Goal: Task Accomplishment & Management: Manage account settings

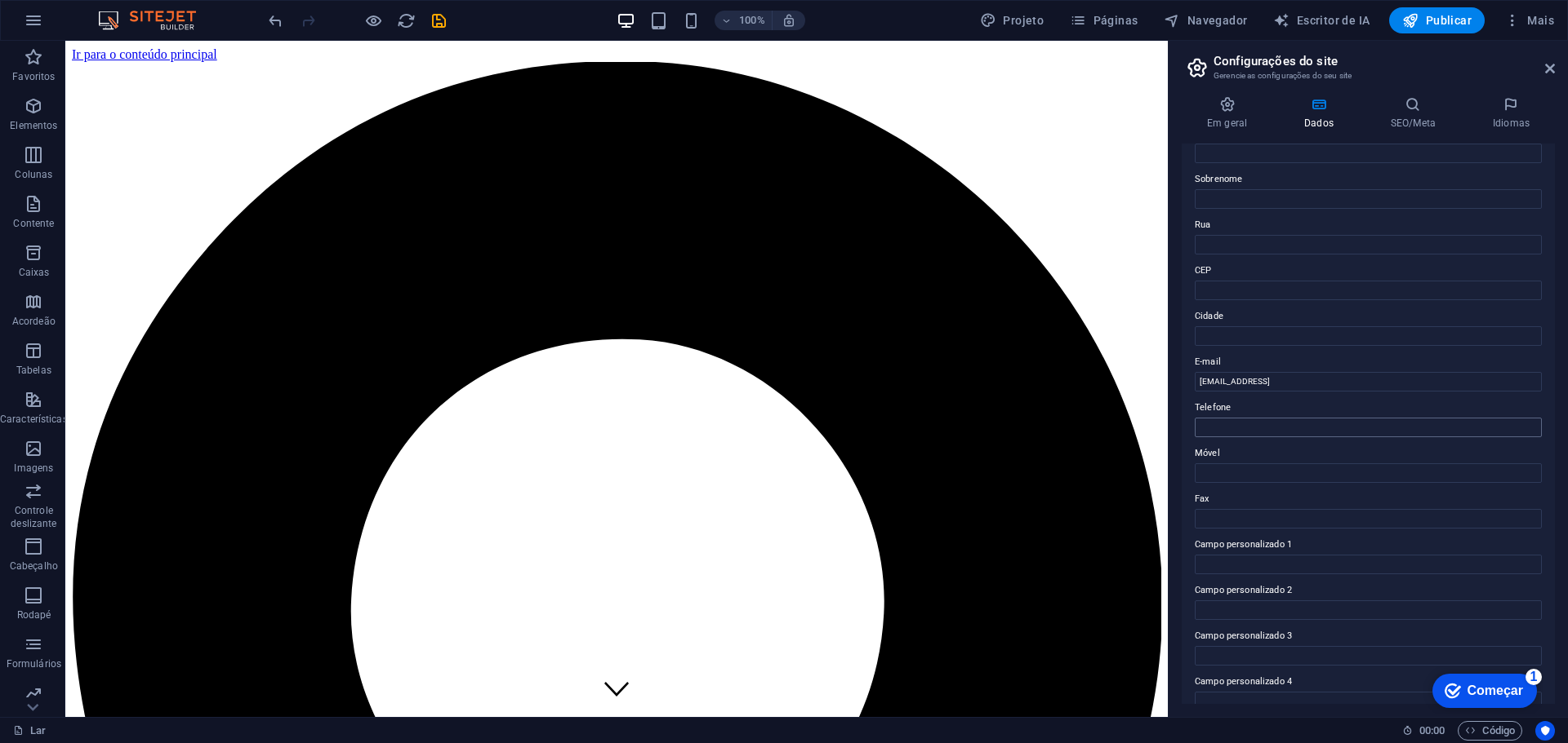
scroll to position [224, 0]
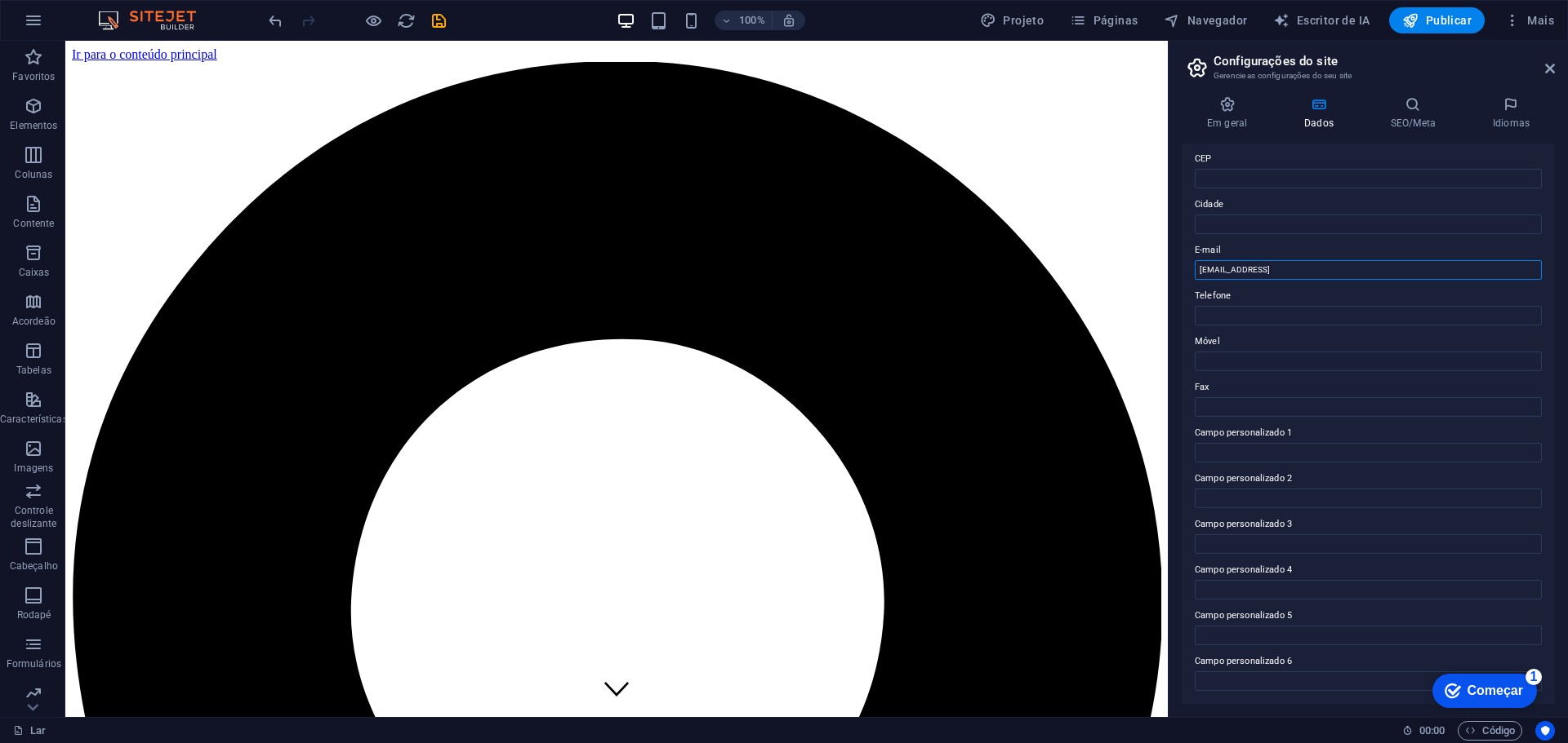
drag, startPoint x: 1463, startPoint y: 302, endPoint x: 1094, endPoint y: 273, distance: 370.1
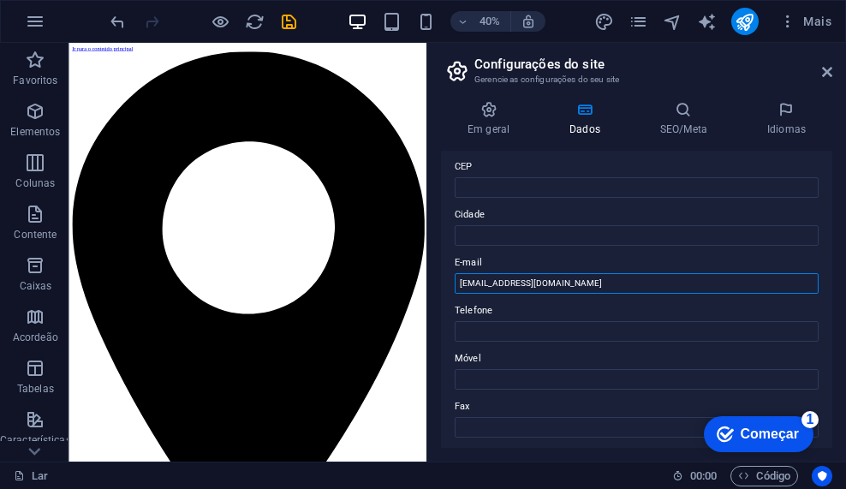
type input "[EMAIL_ADDRESS][DOMAIN_NAME]"
click at [757, 424] on div "checkmark Começar 1" at bounding box center [759, 434] width 110 height 36
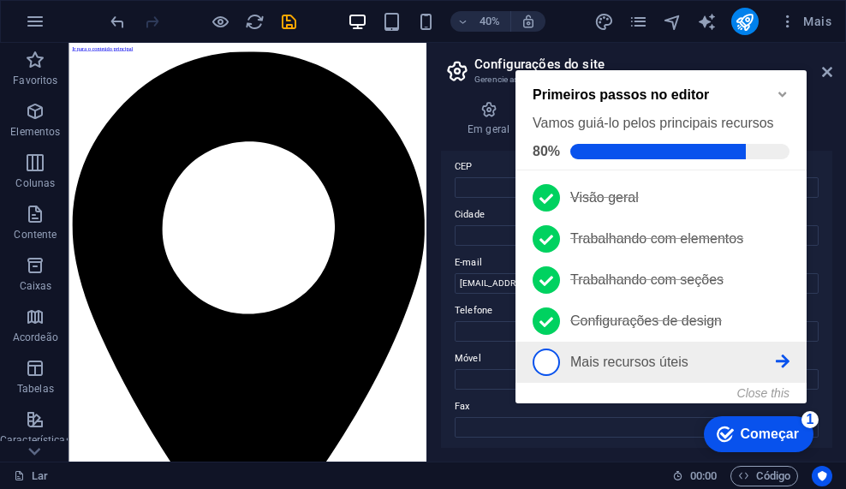
click at [653, 355] on font "Mais recursos úteis" at bounding box center [630, 362] width 118 height 15
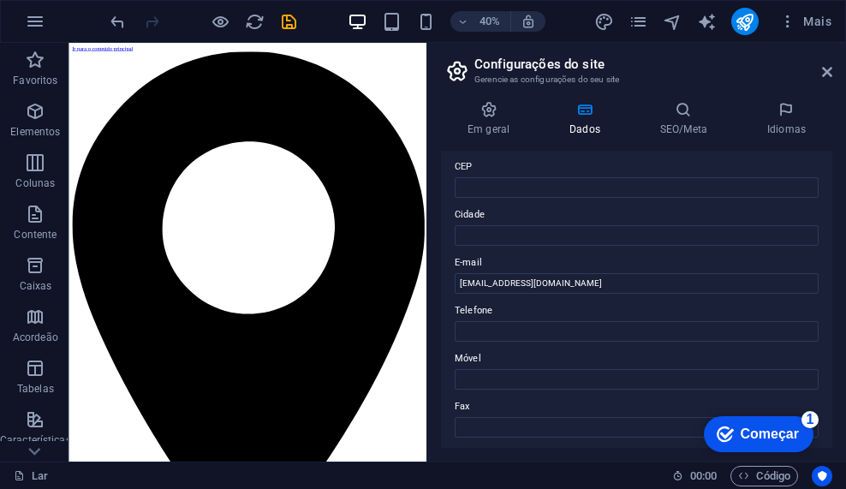
drag, startPoint x: 957, startPoint y: 786, endPoint x: 770, endPoint y: 429, distance: 402.3
drag, startPoint x: 770, startPoint y: 429, endPoint x: 956, endPoint y: 686, distance: 317.2
click at [770, 430] on font "Começar" at bounding box center [770, 434] width 58 height 15
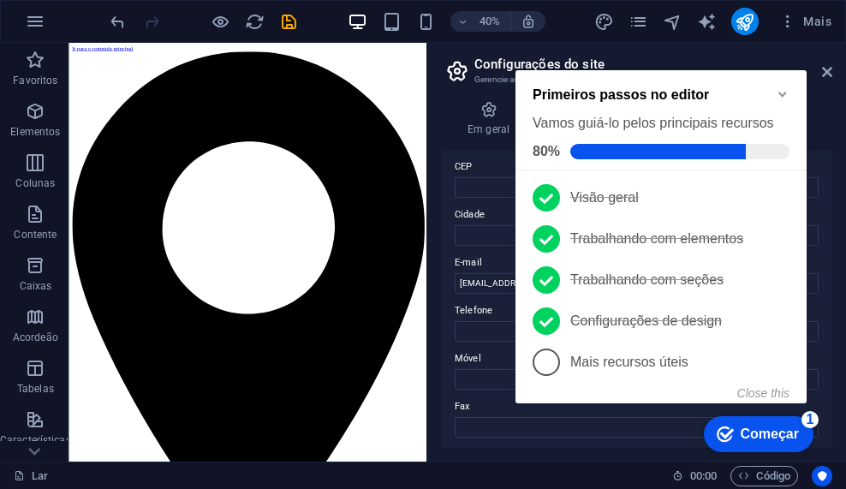
click at [770, 430] on font "Começar" at bounding box center [770, 434] width 58 height 15
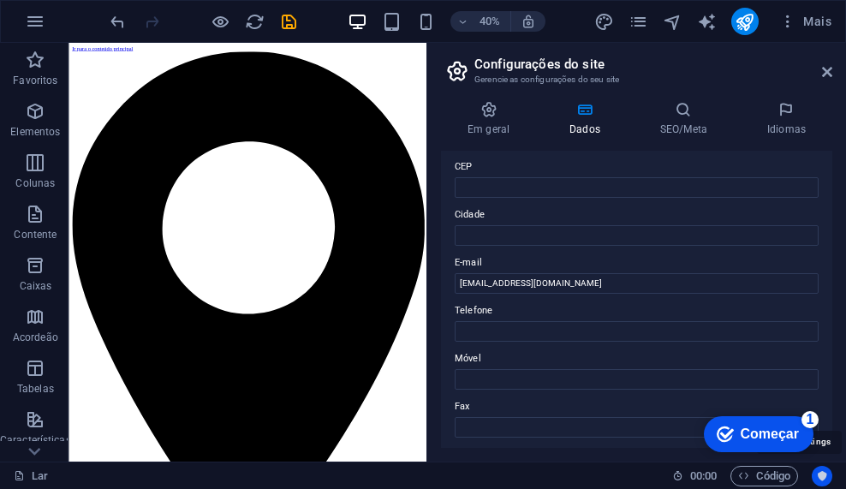
click at [823, 475] on icon "Centrados no usuário" at bounding box center [822, 476] width 12 height 12
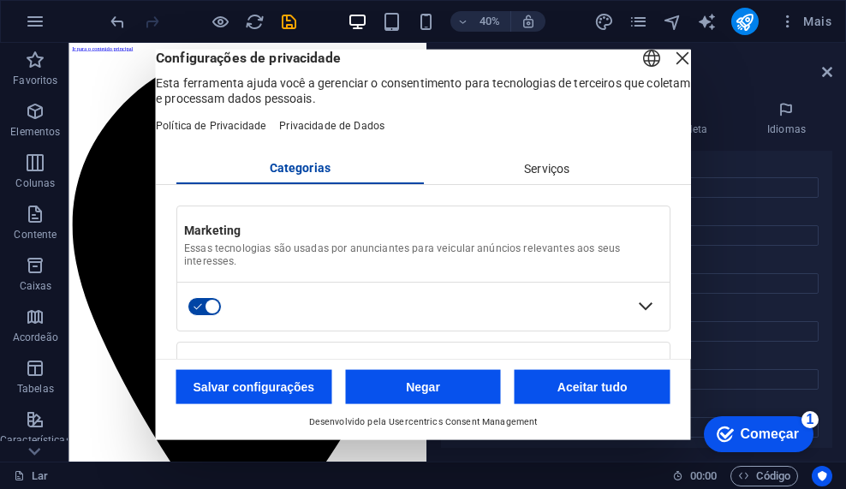
click at [581, 382] on font "Aceitar tudo" at bounding box center [593, 387] width 70 height 14
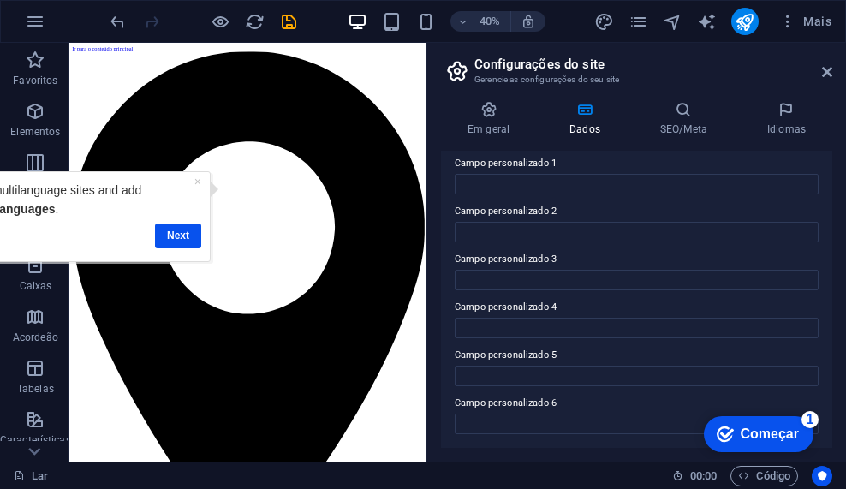
scroll to position [0, 0]
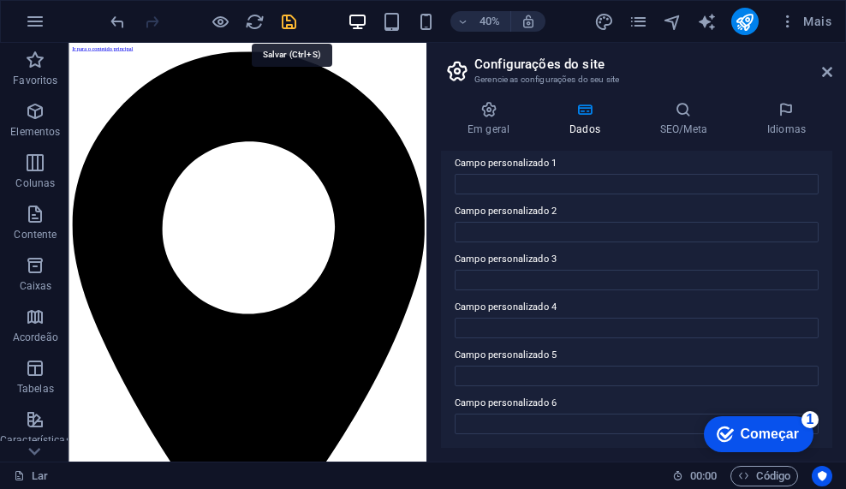
click at [287, 23] on icon "salvar" at bounding box center [289, 22] width 20 height 20
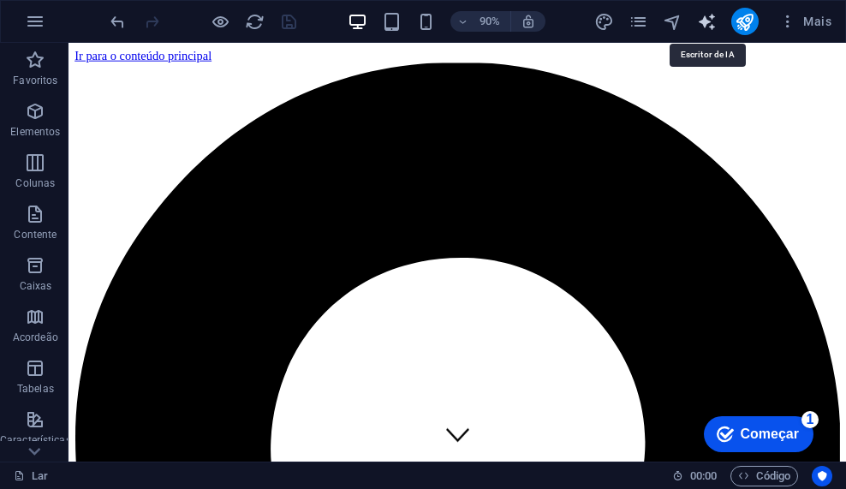
click at [705, 21] on icon "gerador_de_texto" at bounding box center [707, 22] width 20 height 20
select select "English"
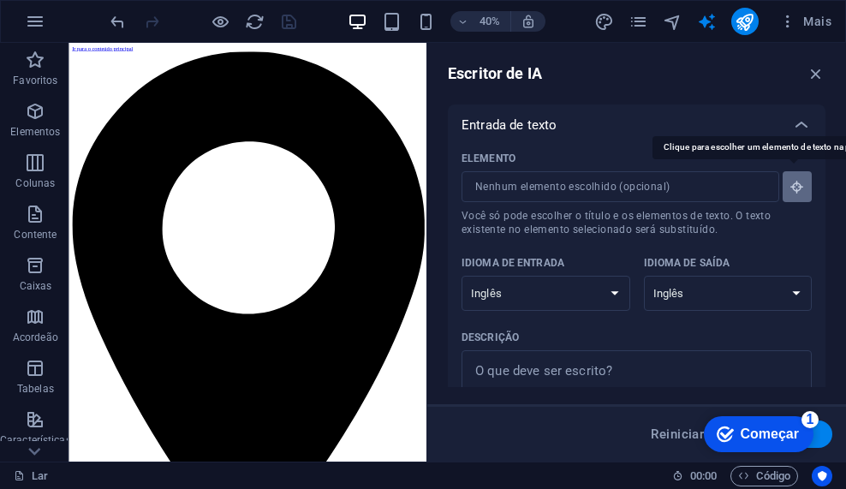
click at [790, 189] on icon "button" at bounding box center [797, 186] width 15 height 15
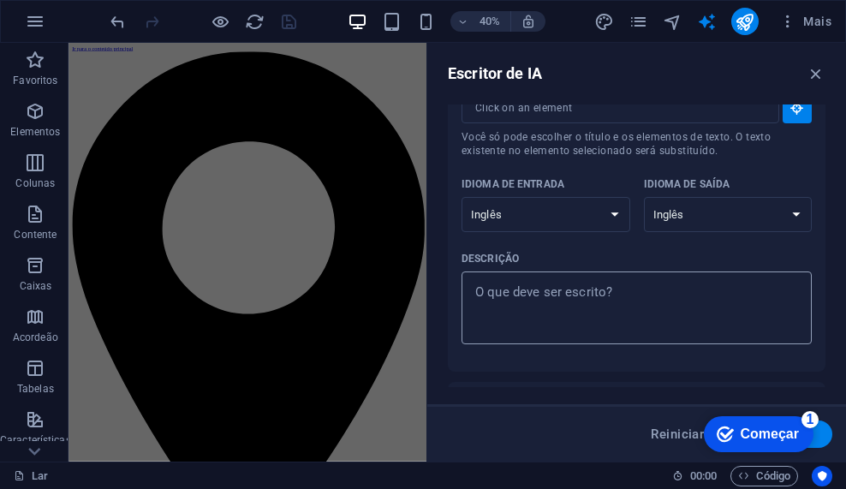
scroll to position [86, 0]
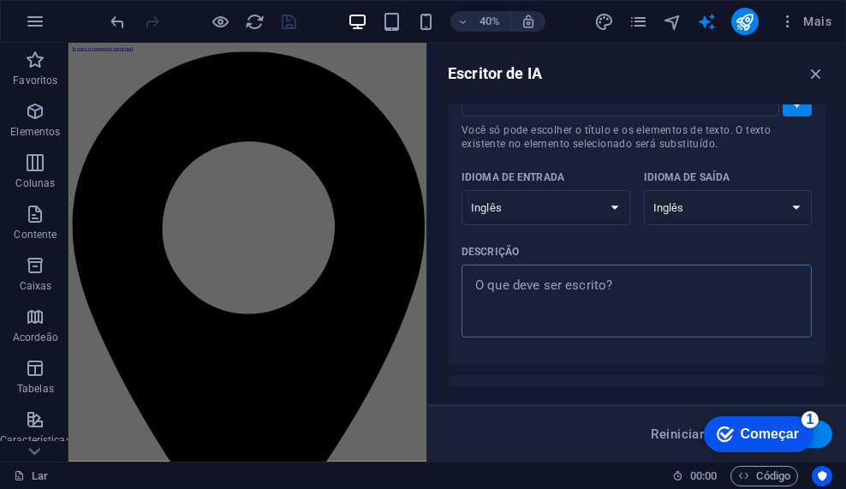
click at [574, 297] on textarea "Descrição x ​" at bounding box center [636, 301] width 333 height 56
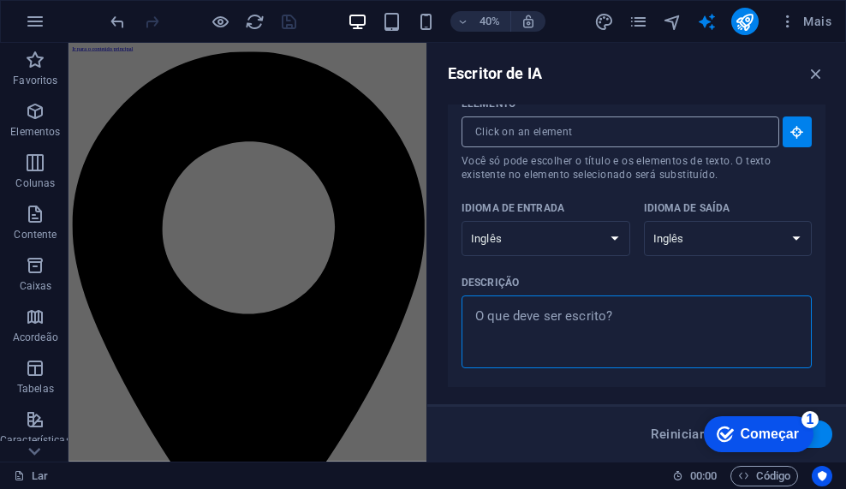
scroll to position [0, 0]
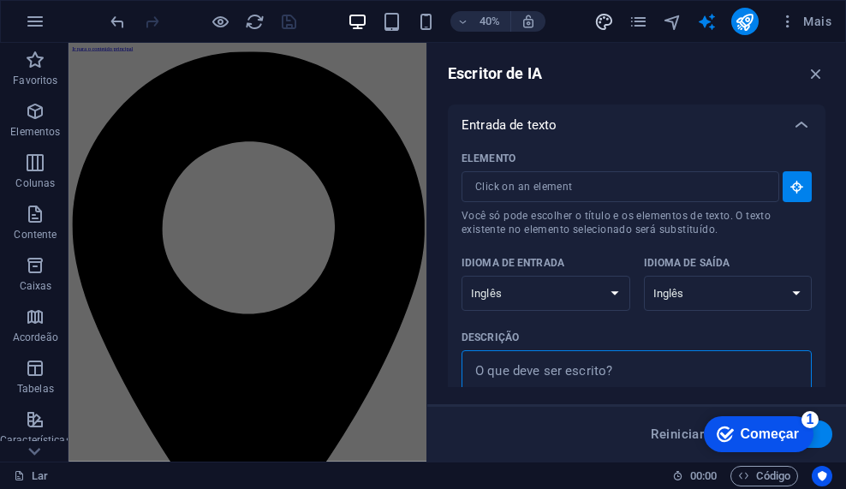
click at [612, 26] on icon "projeto" at bounding box center [605, 22] width 20 height 20
select select "px"
select select "300"
select select "px"
select select "rem"
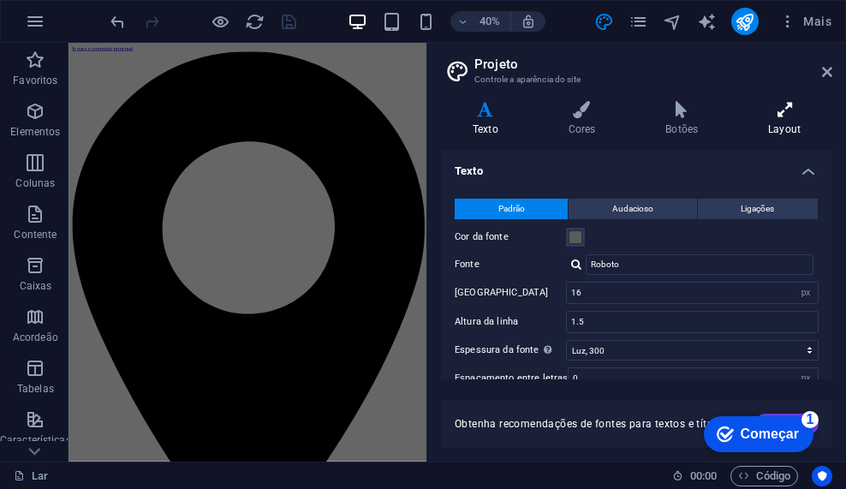
click at [785, 108] on icon at bounding box center [785, 109] width 96 height 17
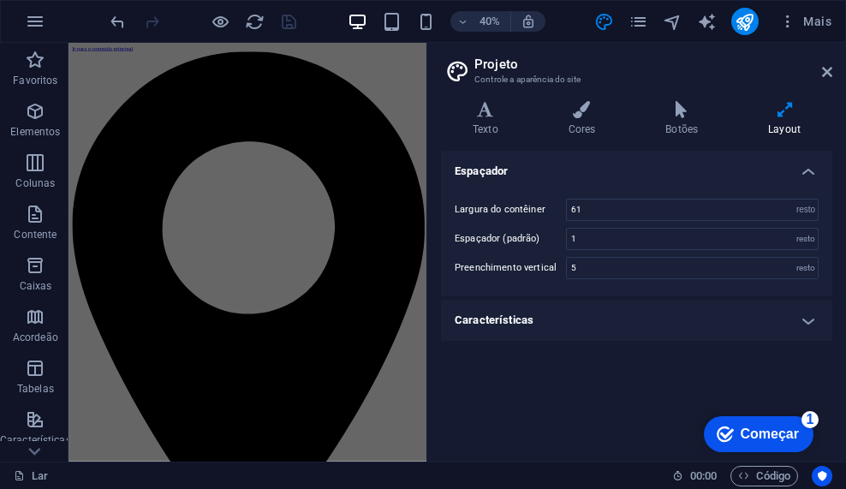
click at [694, 27] on div "Mais" at bounding box center [717, 21] width 244 height 27
click at [710, 15] on icon "gerador_de_texto" at bounding box center [707, 22] width 20 height 20
select select "English"
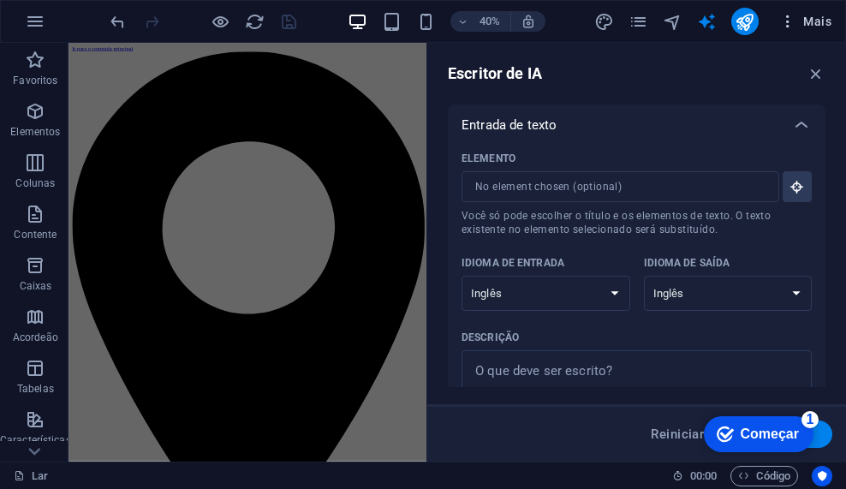
click at [786, 14] on icon "button" at bounding box center [788, 21] width 17 height 17
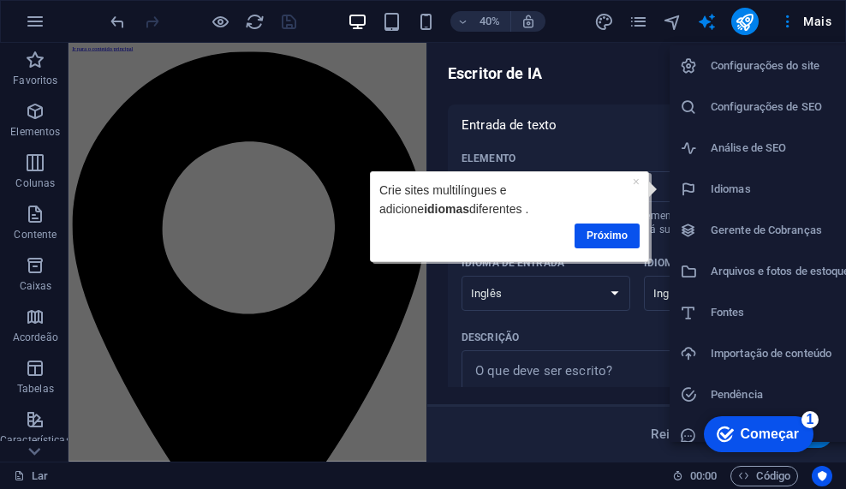
click at [768, 60] on font "Configurações do site" at bounding box center [765, 65] width 109 height 13
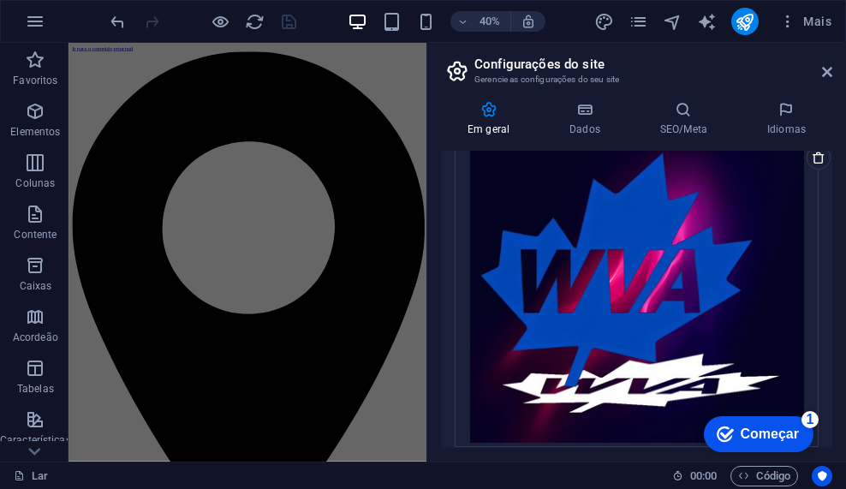
scroll to position [525, 0]
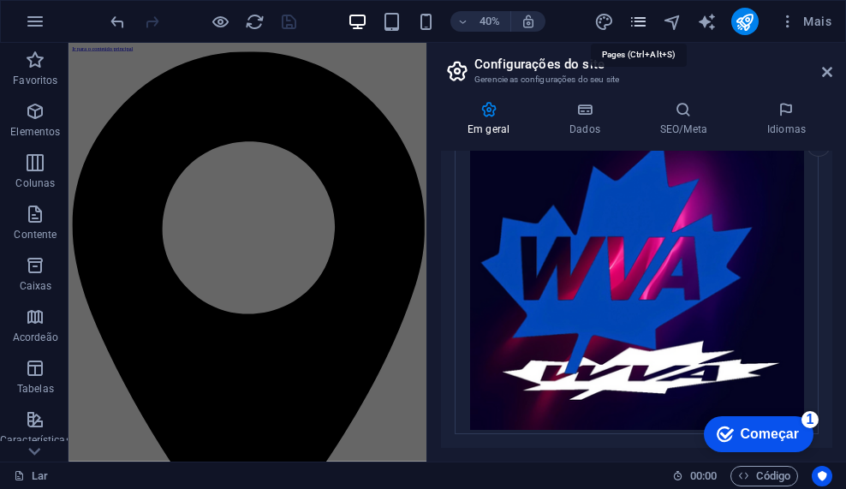
click at [632, 16] on icon "páginas" at bounding box center [639, 22] width 20 height 20
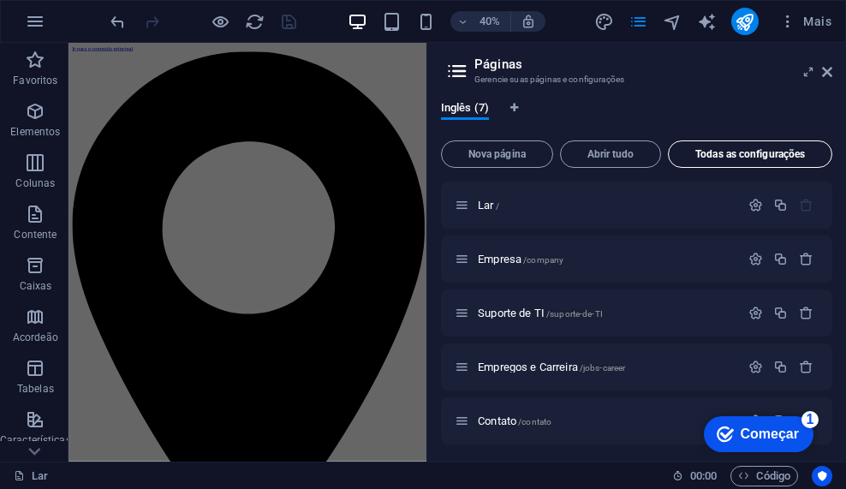
click at [714, 153] on font "Todas as configurações" at bounding box center [751, 154] width 110 height 12
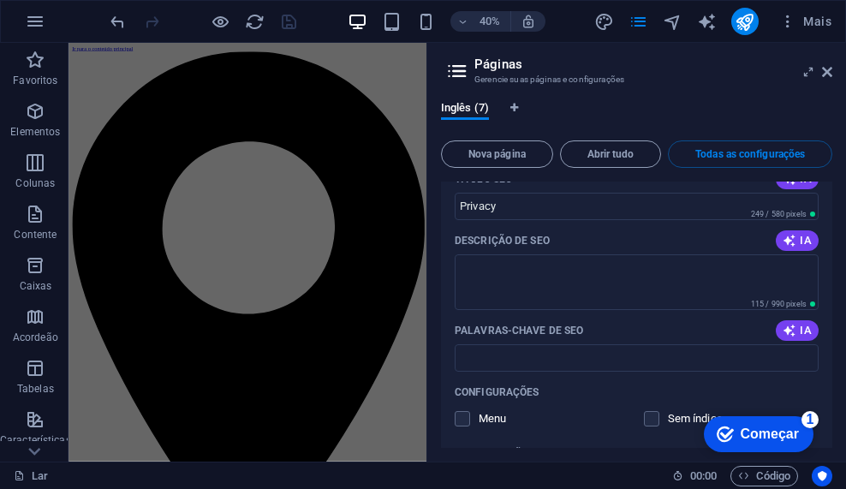
scroll to position [4439, 0]
click at [589, 279] on textarea "Descrição de SEO" at bounding box center [637, 282] width 364 height 56
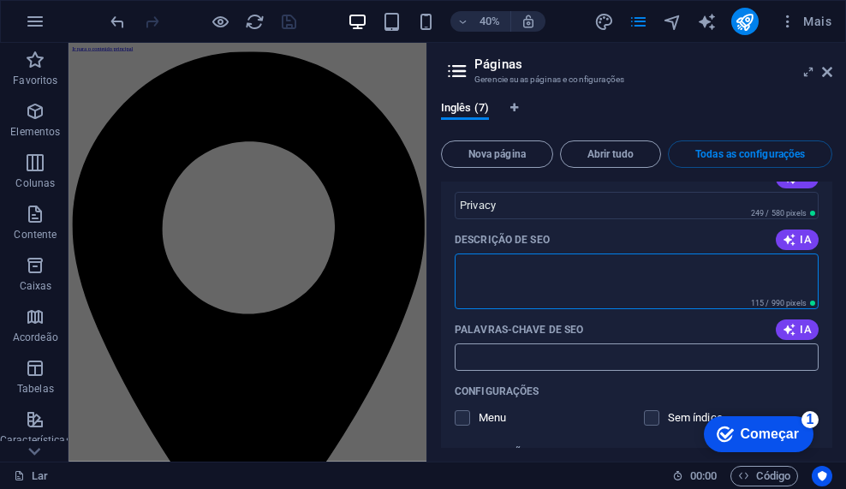
click at [560, 350] on input "Palavras-chave de SEO" at bounding box center [637, 357] width 364 height 27
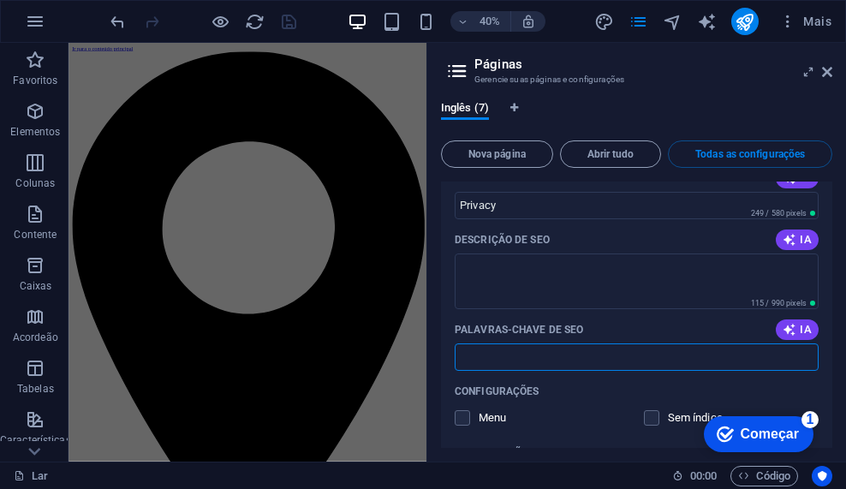
paste input "[URL][DOMAIN_NAME]"
type input "[URL][DOMAIN_NAME]"
click at [660, 262] on textarea "Descrição de SEO" at bounding box center [637, 282] width 364 height 56
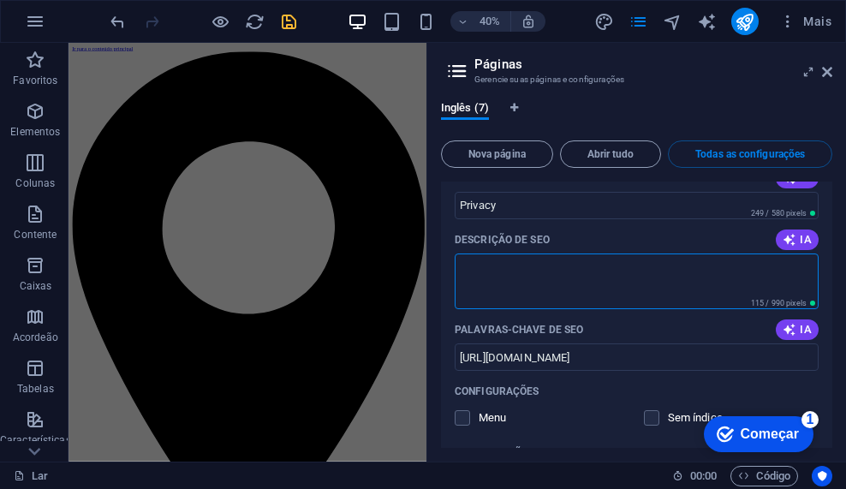
paste textarea "[URL][DOMAIN_NAME]"
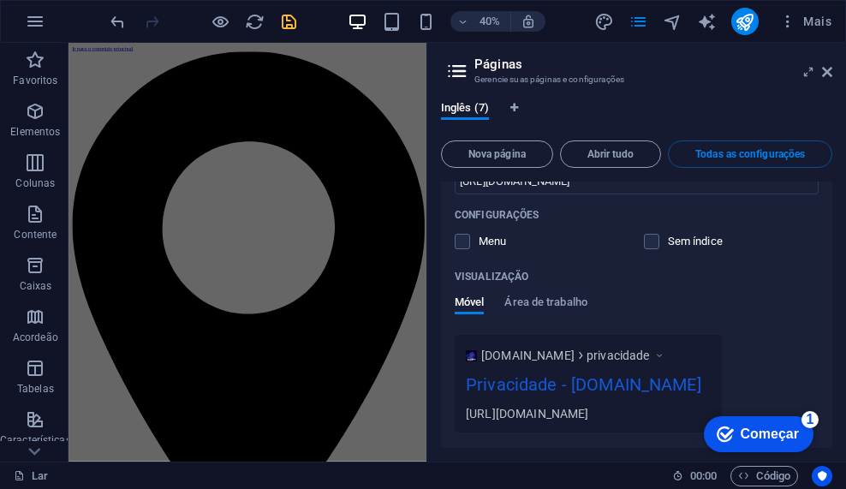
scroll to position [4611, 0]
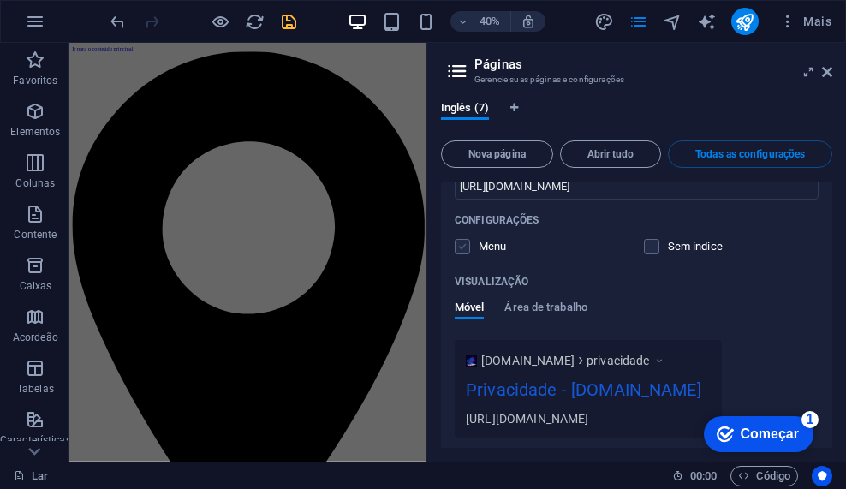
click at [457, 244] on label at bounding box center [462, 246] width 15 height 15
click at [0, 0] on input "checkbox" at bounding box center [0, 0] width 0 height 0
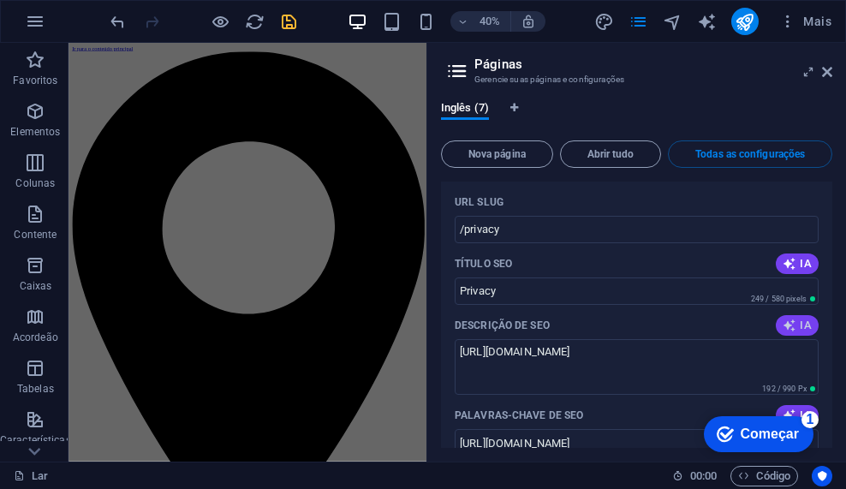
click at [785, 315] on button "IA" at bounding box center [797, 325] width 43 height 21
click at [783, 257] on icon "button" at bounding box center [790, 264] width 14 height 14
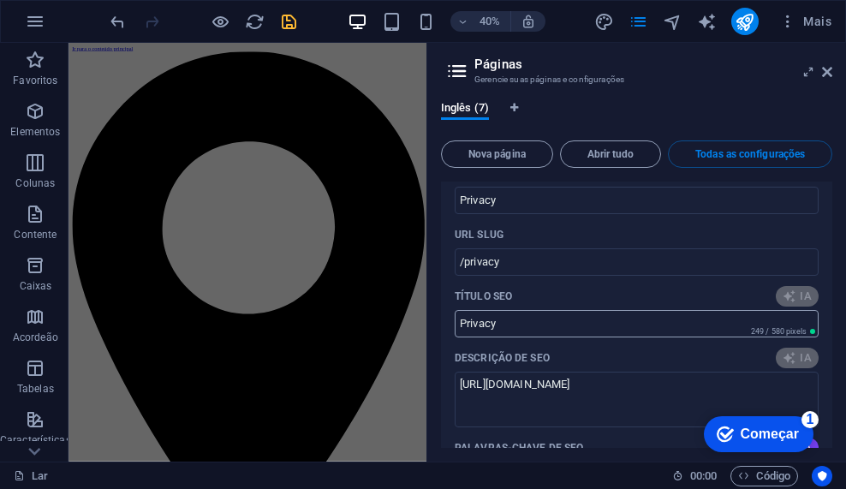
scroll to position [4182, 0]
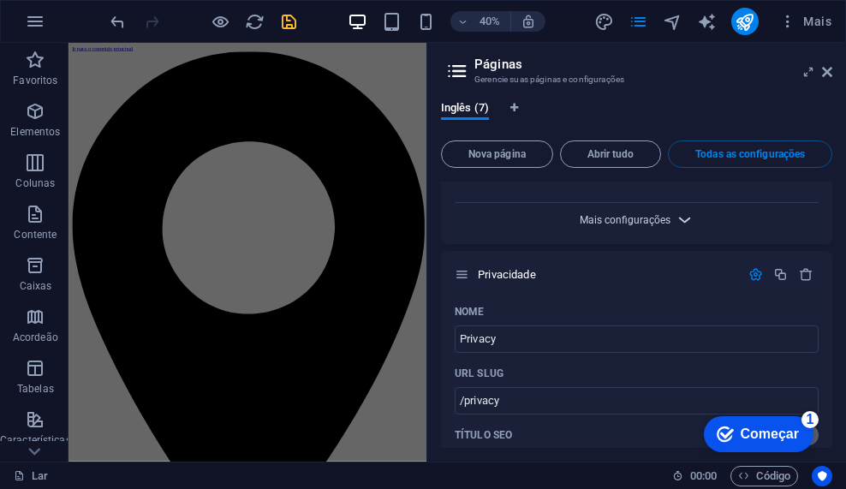
type textarea "Explore WestJet Virtual at [STREET_ADDRESS]. Contact us at [PHONE_NUMBER] for q…"
click at [629, 216] on font "Mais configurações" at bounding box center [625, 220] width 91 height 12
type input "WestJet Virtual - Contact Us"
type textarea "Explore WestJet Virtual at [STREET_ADDRESS]. Contact us at [PHONE_NUMBER] for q…"
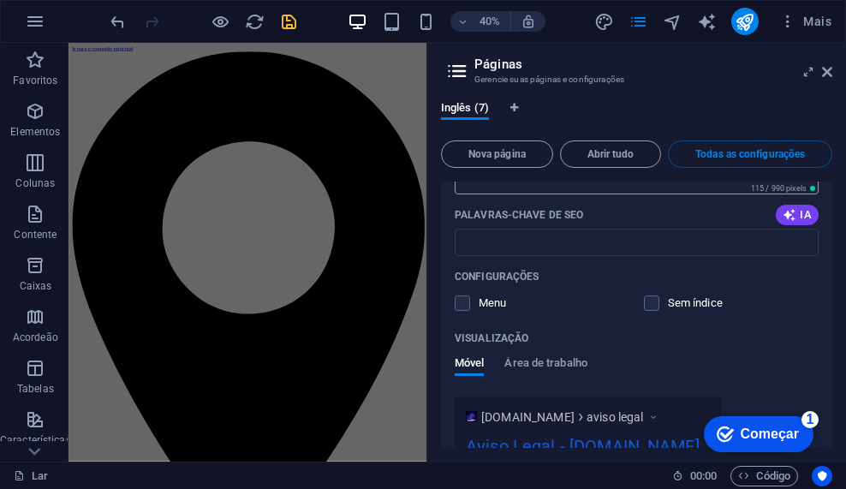
scroll to position [3754, 0]
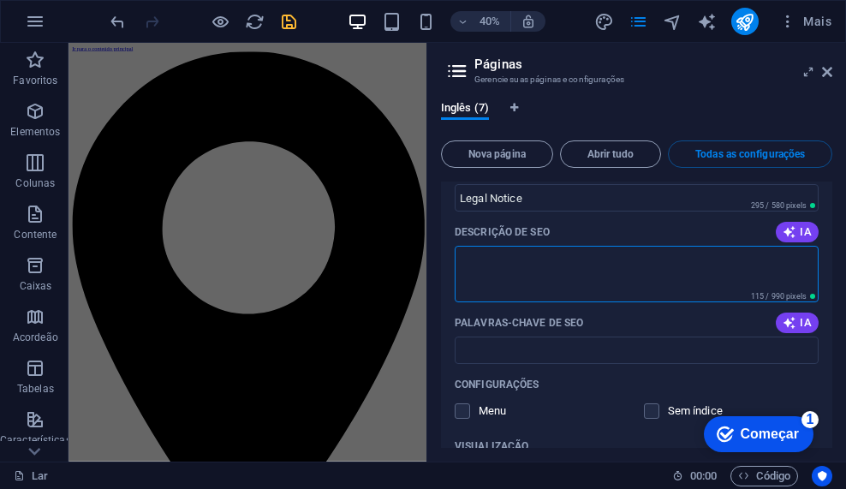
click at [589, 246] on textarea "Descrição de SEO" at bounding box center [637, 274] width 364 height 56
paste textarea "[URL][DOMAIN_NAME]"
type textarea "[URL][DOMAIN_NAME]"
click at [792, 219] on div "Descrição de SEO IA" at bounding box center [637, 231] width 364 height 27
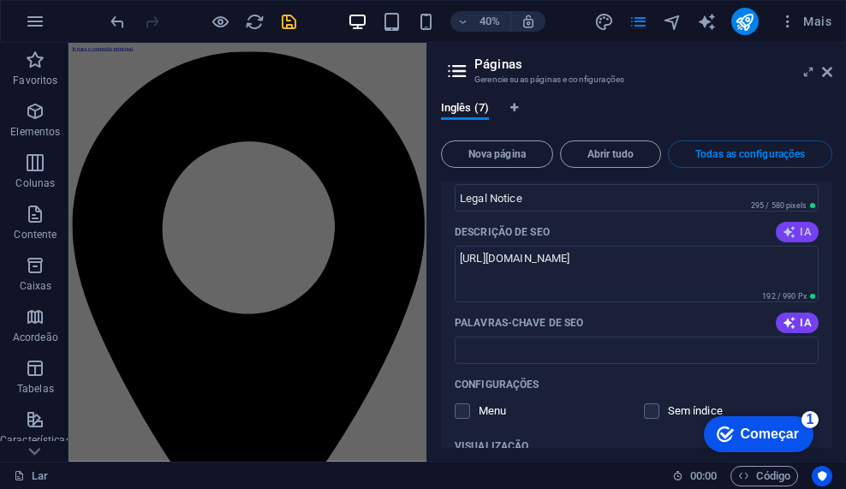
click at [800, 225] on font "IA" at bounding box center [806, 231] width 12 height 13
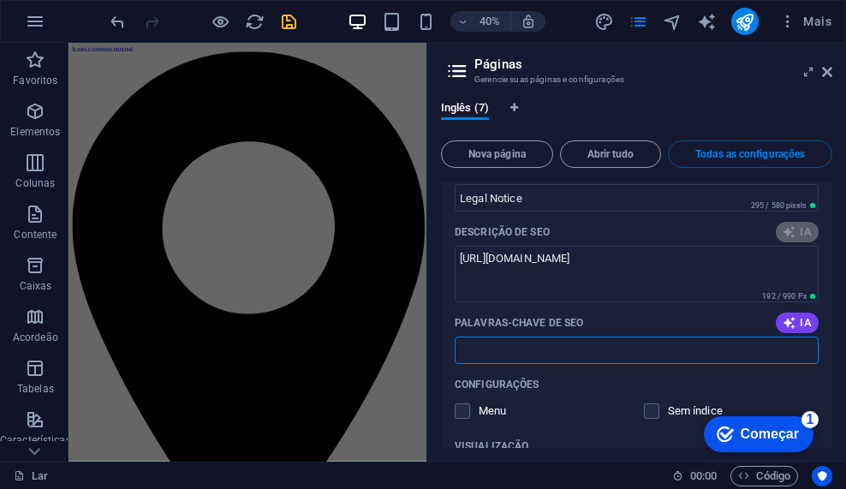
click at [554, 337] on input "Palavras-chave de SEO" at bounding box center [637, 350] width 364 height 27
paste input "[URL][DOMAIN_NAME]"
type input "[URL][DOMAIN_NAME]"
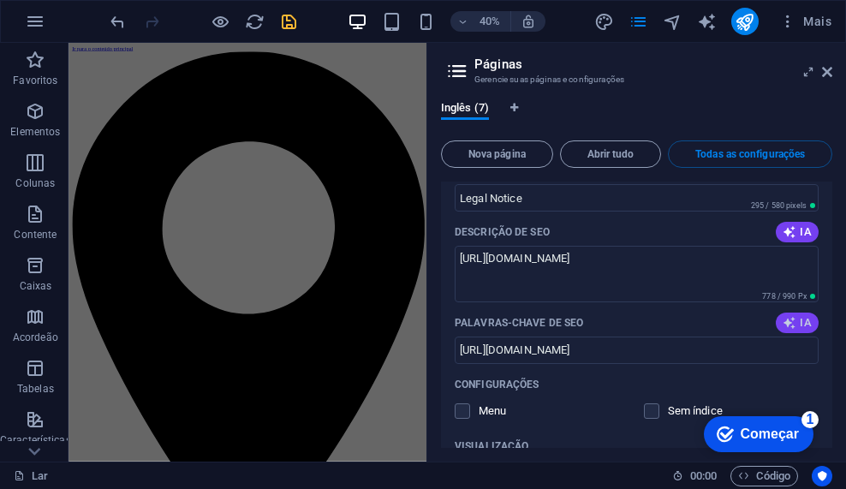
type textarea "Explore WESTJET Virtual Airlines: your premier virtual flying experience. Conta…"
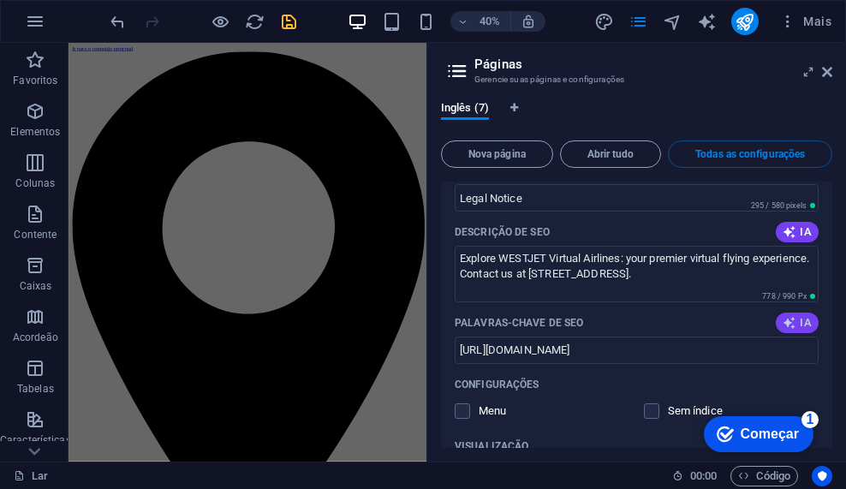
click at [790, 316] on icon "button" at bounding box center [790, 323] width 14 height 14
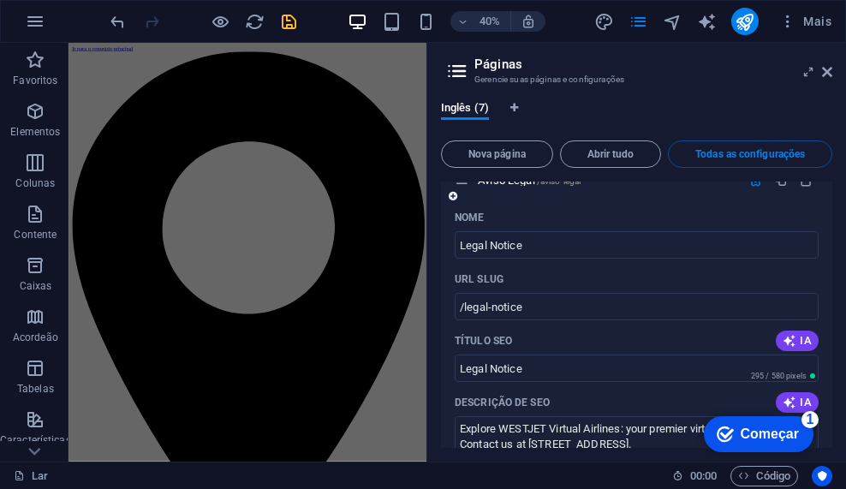
scroll to position [3583, 0]
click at [693, 356] on input "Legal Notice" at bounding box center [637, 369] width 364 height 27
type input "WestJet Virtual Airlines, Philadelphia virtual airline, [STREET_ADDRESS], legal…"
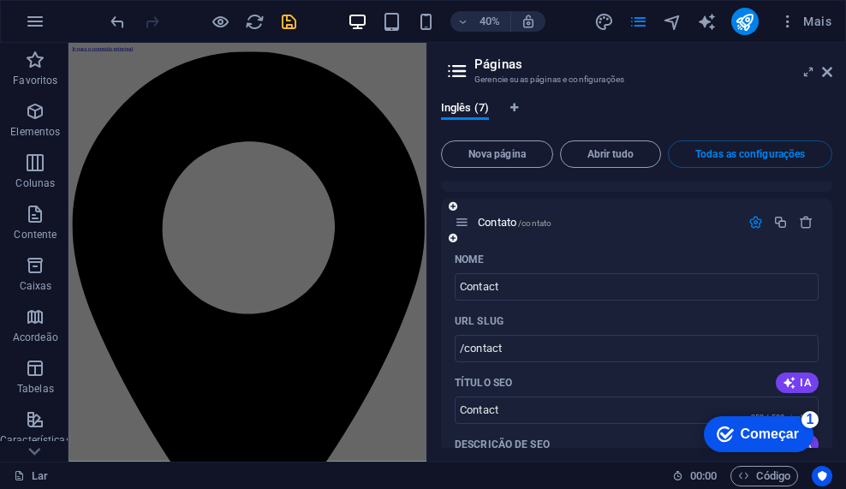
scroll to position [2812, 0]
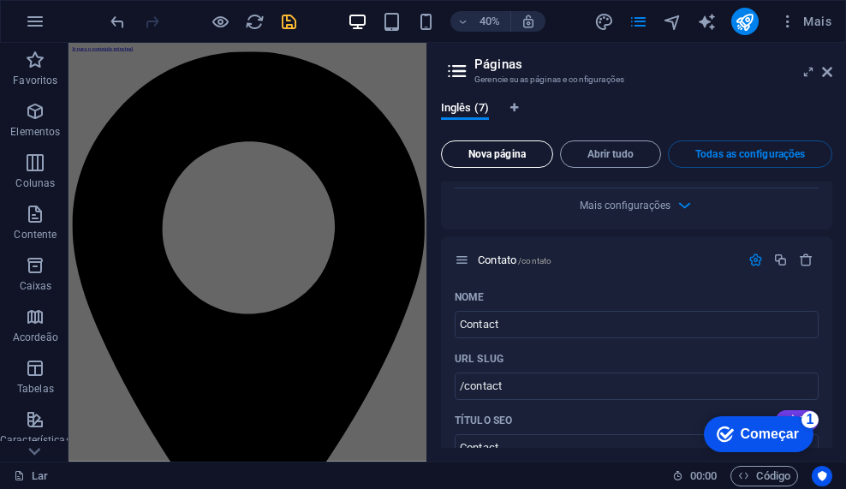
click at [528, 157] on span "Nova página" at bounding box center [497, 154] width 97 height 10
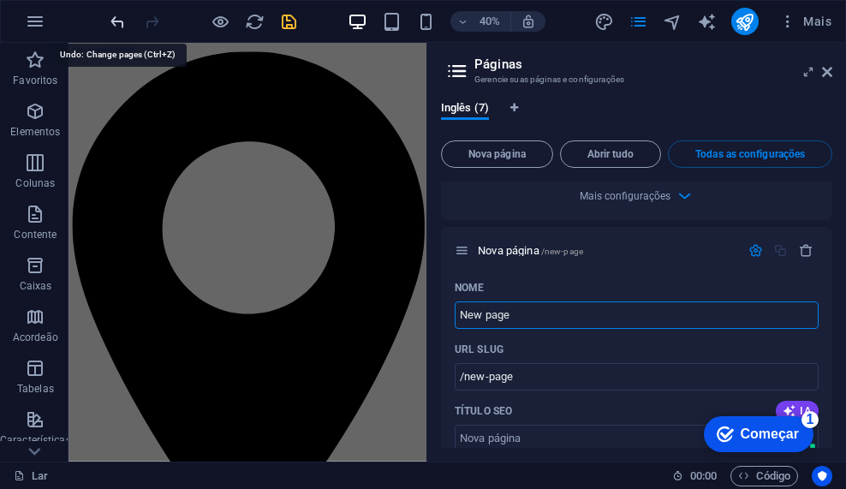
click at [112, 17] on icon "desfazer" at bounding box center [118, 22] width 20 height 20
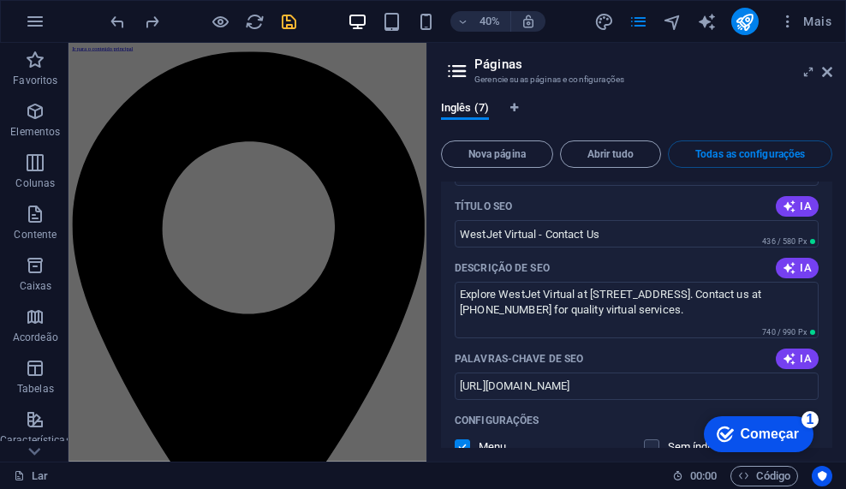
scroll to position [4192, 0]
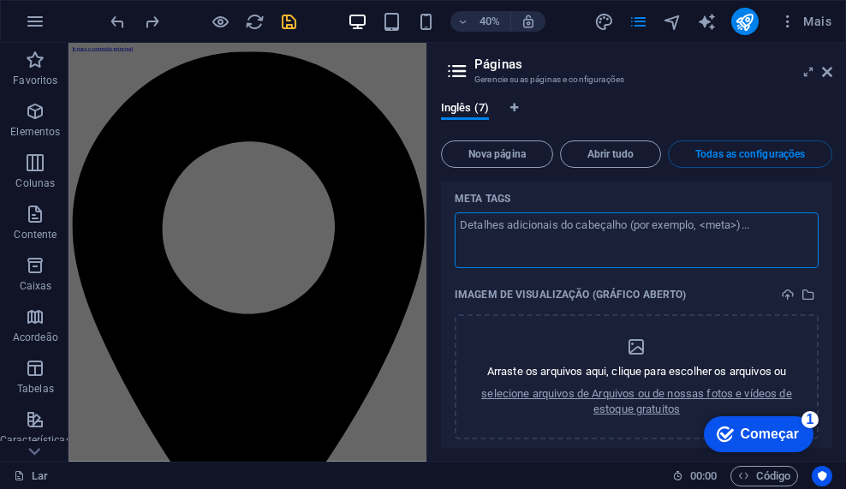
click at [681, 252] on textarea "Meta tags ​" at bounding box center [637, 240] width 364 height 56
paste textarea "[URL][DOMAIN_NAME]"
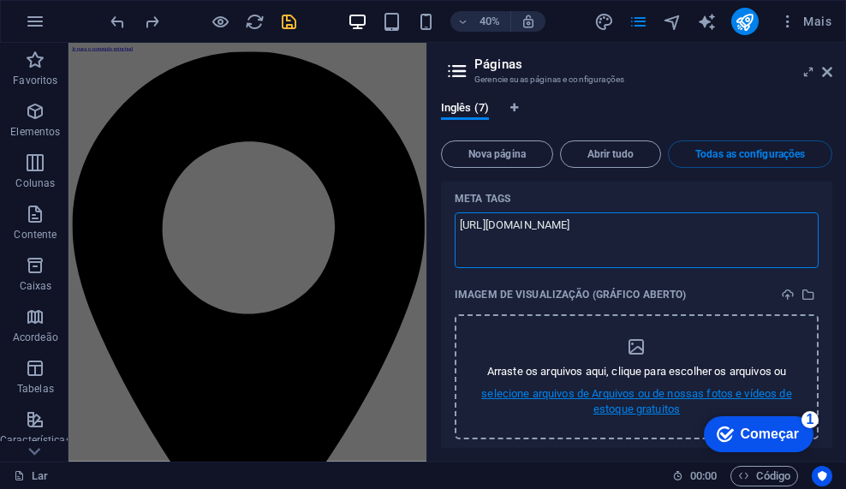
type textarea "[URL][DOMAIN_NAME]"
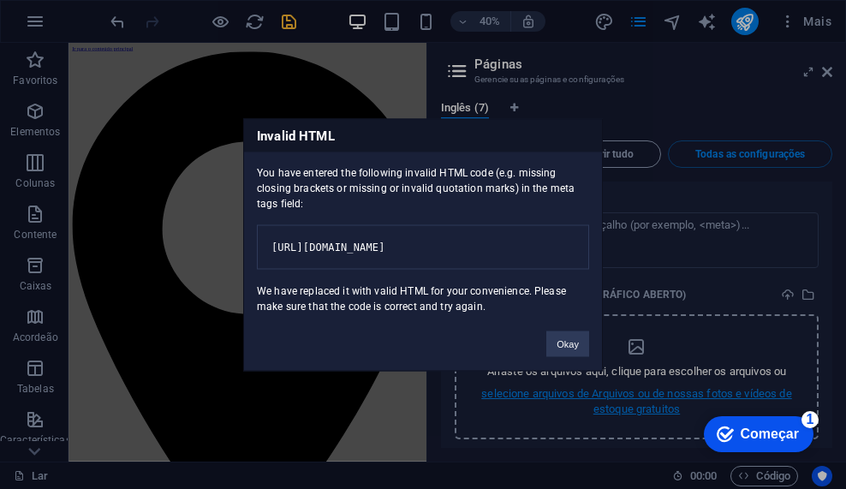
click at [637, 399] on body "Texto original Avalie a tradução O feedback vai ser usado para ajudar a melhora…" at bounding box center [423, 244] width 846 height 489
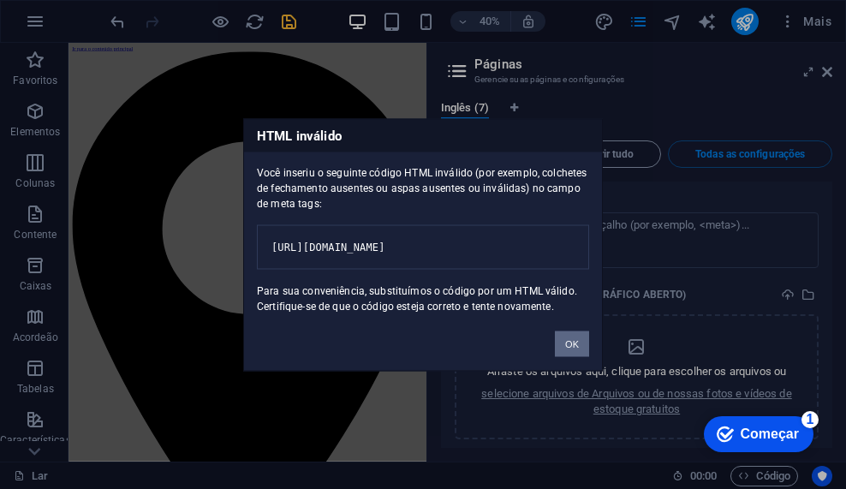
click at [573, 349] on font "OK" at bounding box center [572, 343] width 14 height 10
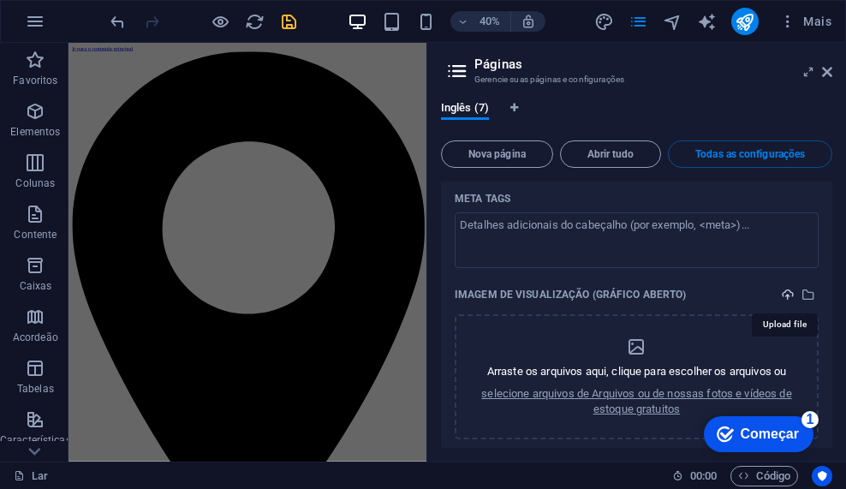
click at [781, 294] on icon "carregar" at bounding box center [788, 295] width 14 height 14
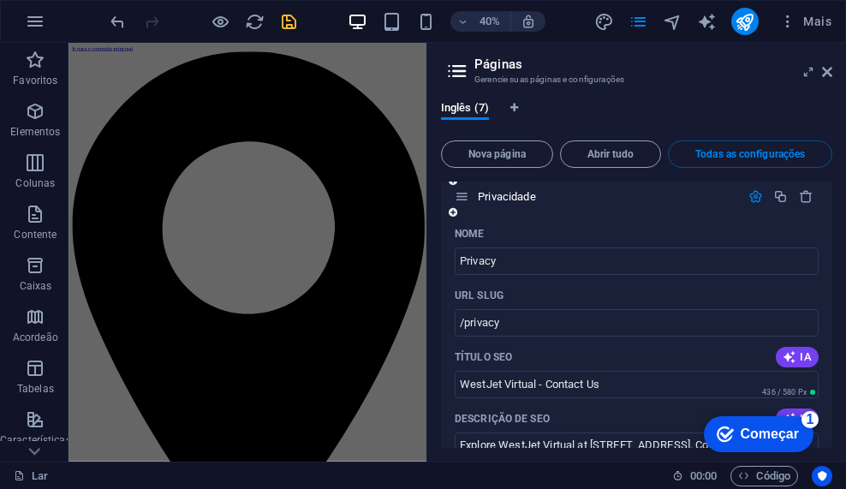
scroll to position [4706, 0]
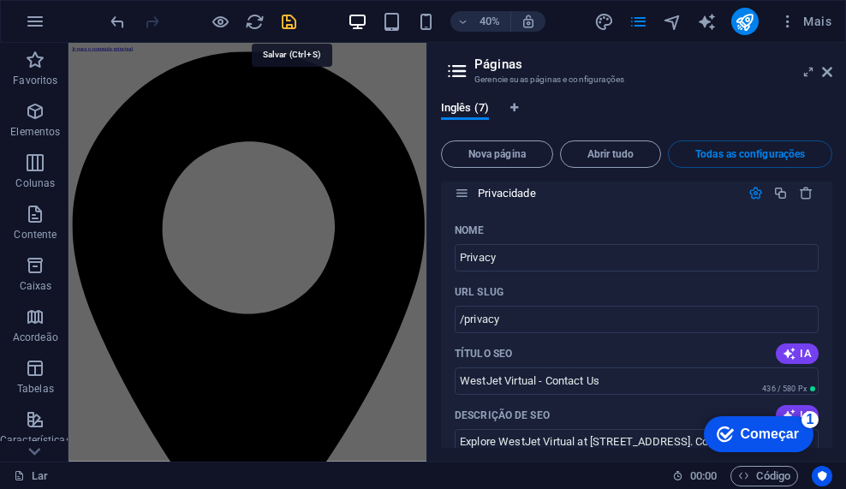
click at [285, 17] on icon "salvar" at bounding box center [289, 22] width 20 height 20
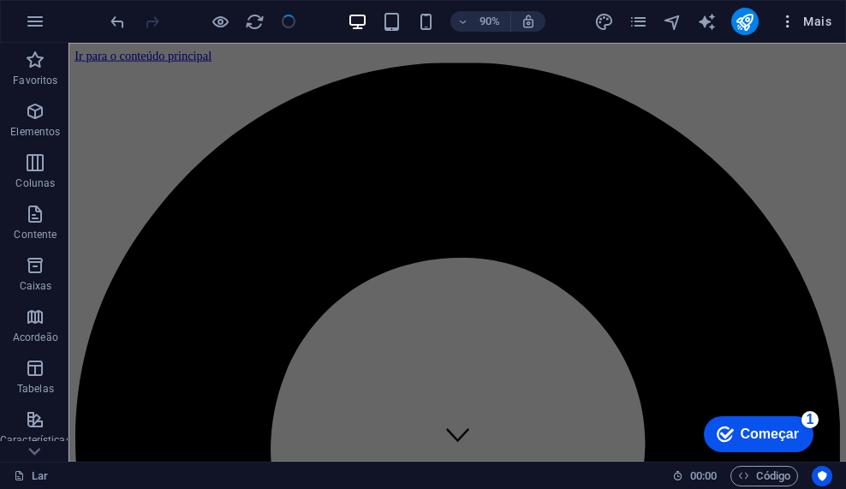
click at [789, 17] on icon "button" at bounding box center [788, 21] width 17 height 17
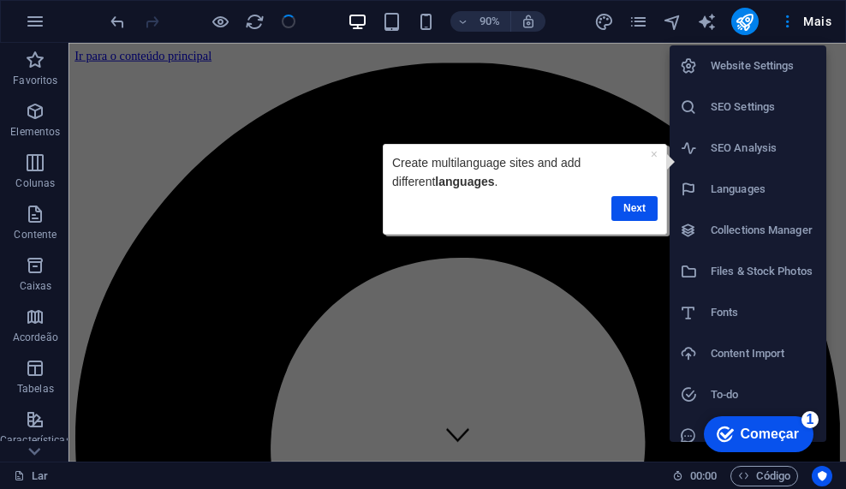
scroll to position [0, 0]
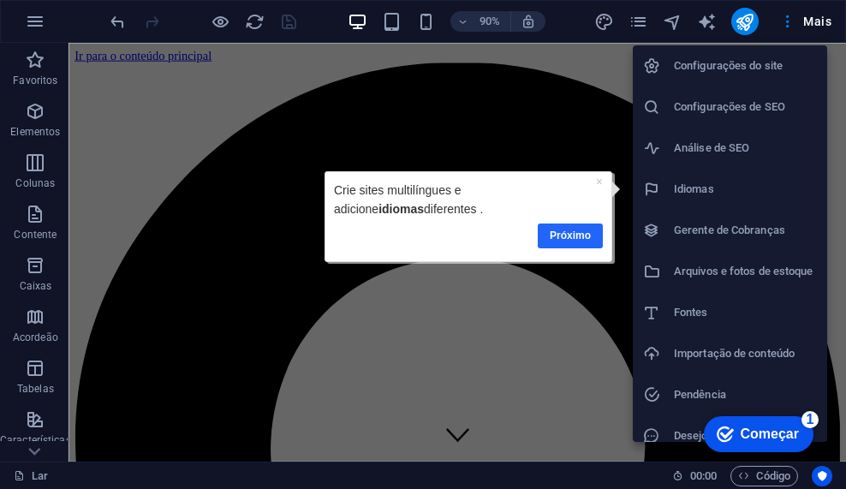
drag, startPoint x: 576, startPoint y: 230, endPoint x: 941, endPoint y: 423, distance: 413.5
click at [576, 230] on font "Próximo" at bounding box center [570, 236] width 41 height 12
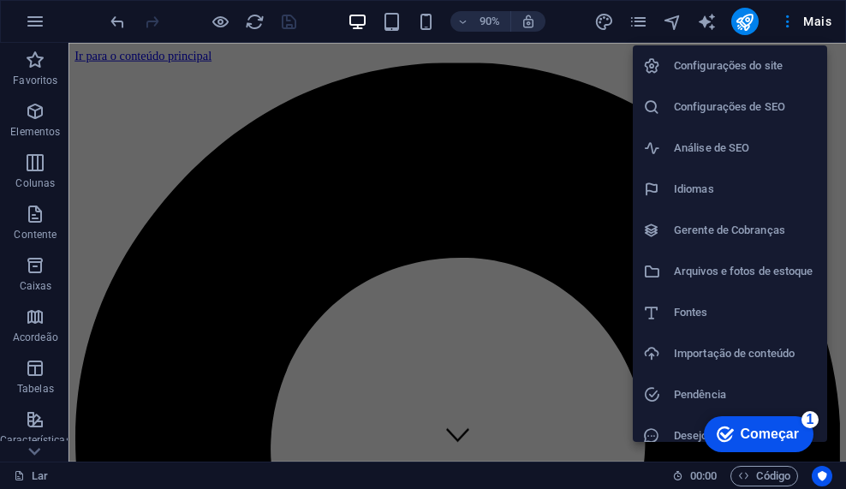
click at [700, 275] on font "Arquivos e fotos de estoque" at bounding box center [744, 271] width 140 height 13
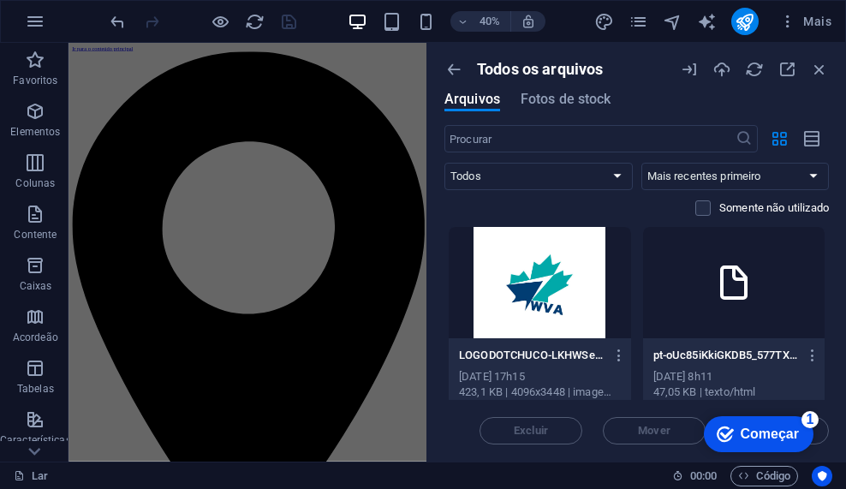
click at [704, 279] on div at bounding box center [734, 282] width 182 height 111
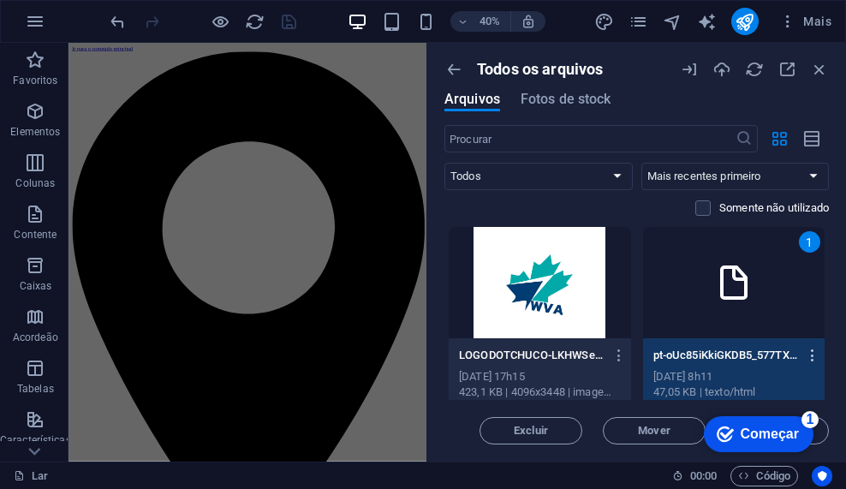
click at [805, 356] on icon "button" at bounding box center [813, 355] width 16 height 15
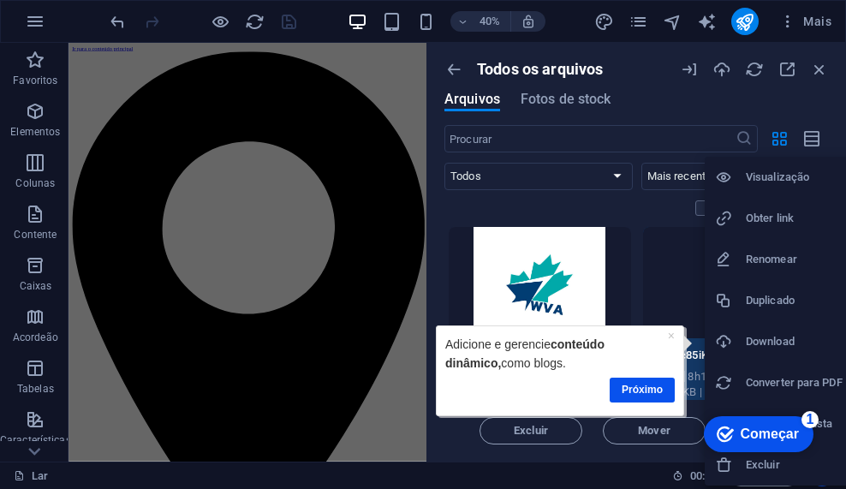
click at [804, 356] on li "Download" at bounding box center [779, 341] width 148 height 41
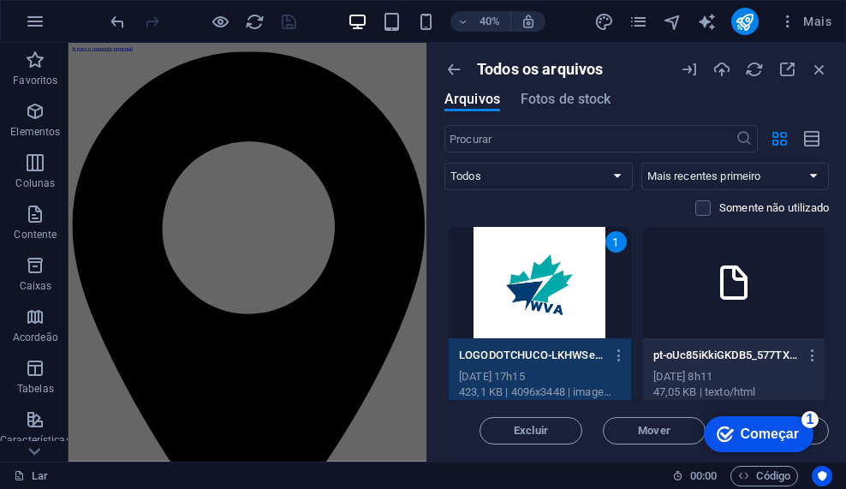
click at [703, 307] on div at bounding box center [734, 282] width 182 height 111
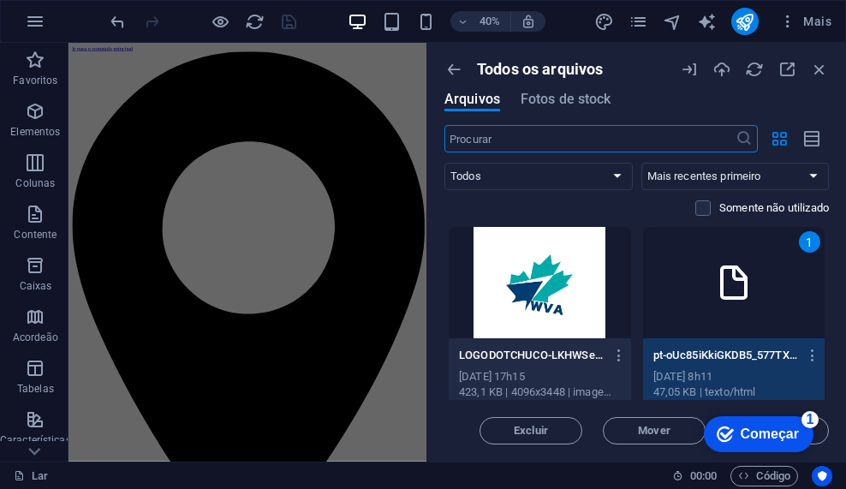
click at [533, 134] on input "text" at bounding box center [590, 138] width 291 height 27
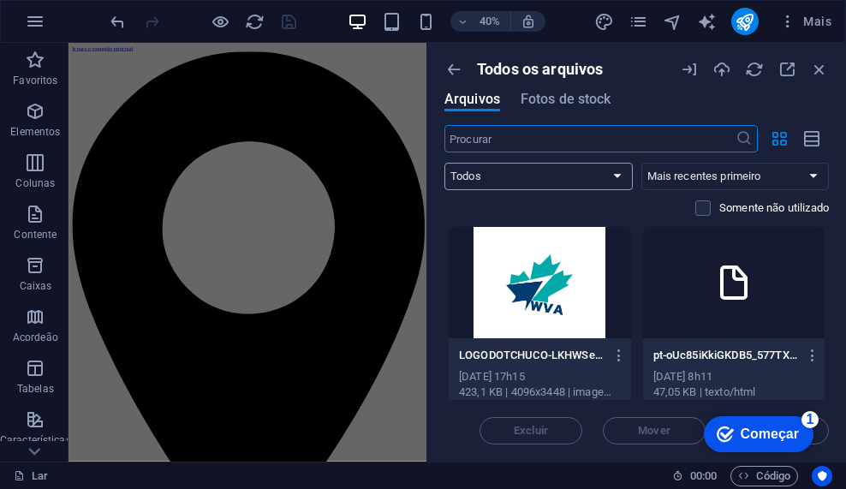
click at [559, 178] on select "Todos Imagens Documentos Áudio Vídeo Vetor Outro" at bounding box center [539, 176] width 188 height 27
select select "document"
click at [445, 163] on select "Todos Imagens Documentos Áudio Vídeo Vetor Outro" at bounding box center [539, 176] width 188 height 27
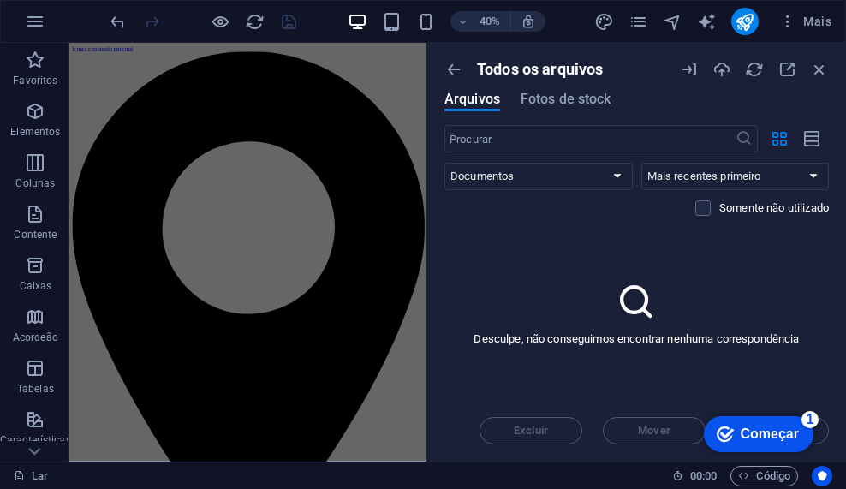
click at [807, 433] on div "checkmark Começar 1" at bounding box center [759, 434] width 110 height 36
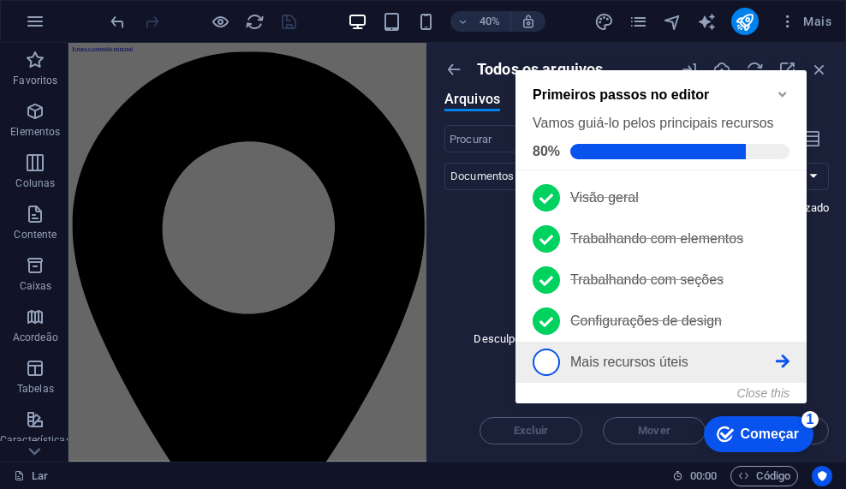
click at [614, 362] on font "Mais recursos úteis" at bounding box center [630, 362] width 118 height 15
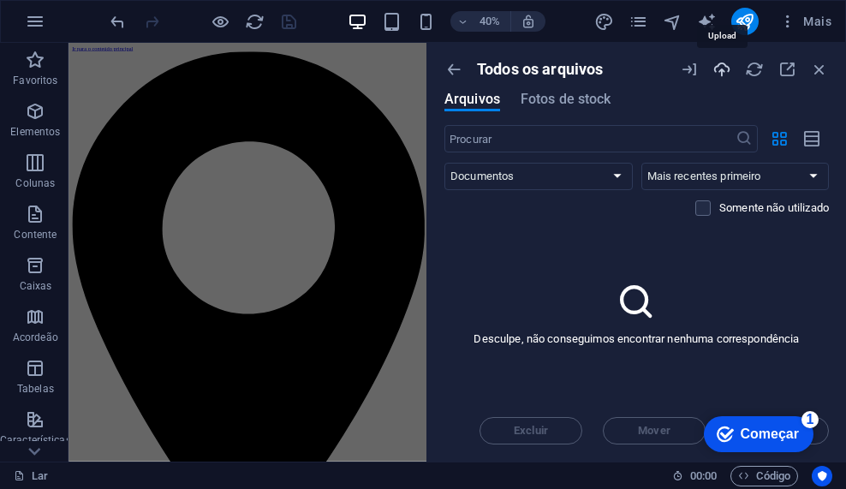
click at [724, 72] on icon "button" at bounding box center [722, 69] width 19 height 19
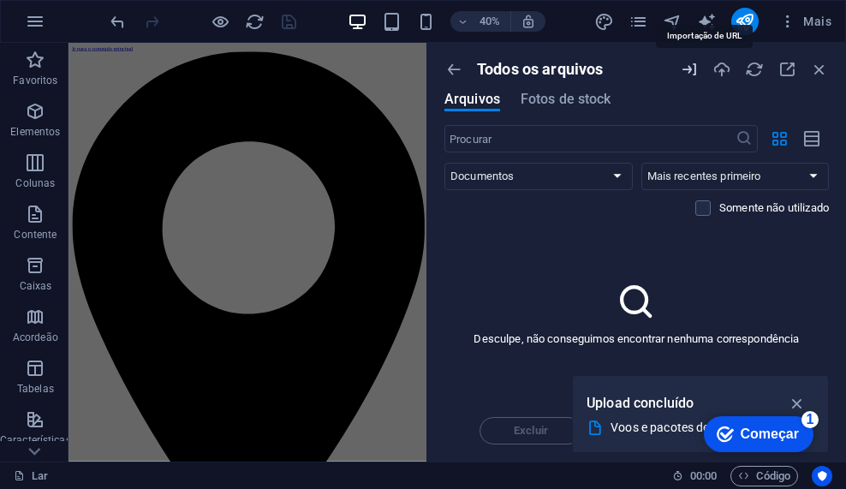
click at [692, 67] on icon "button" at bounding box center [689, 69] width 19 height 19
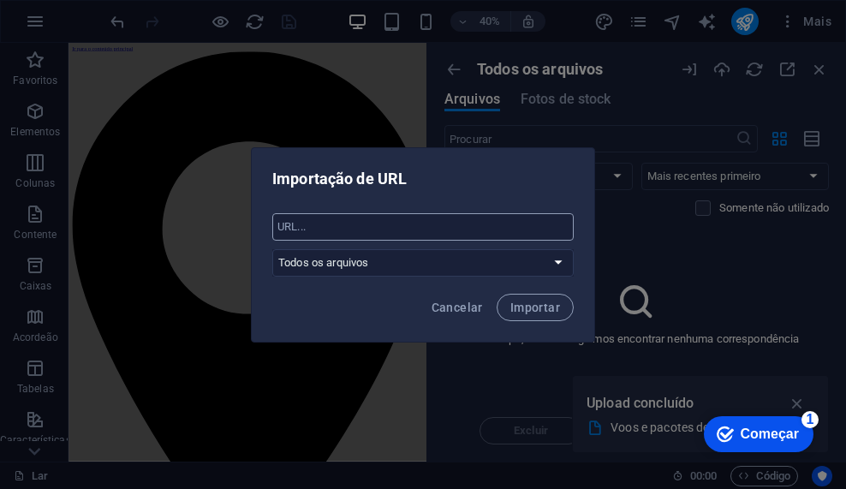
click at [345, 233] on input "text" at bounding box center [423, 226] width 302 height 27
paste input "[URL][DOMAIN_NAME]"
type input "[URL][DOMAIN_NAME]"
click at [399, 266] on select "Todos os arquivos" at bounding box center [423, 262] width 302 height 27
click at [397, 269] on select "Todos os arquivos" at bounding box center [423, 262] width 302 height 27
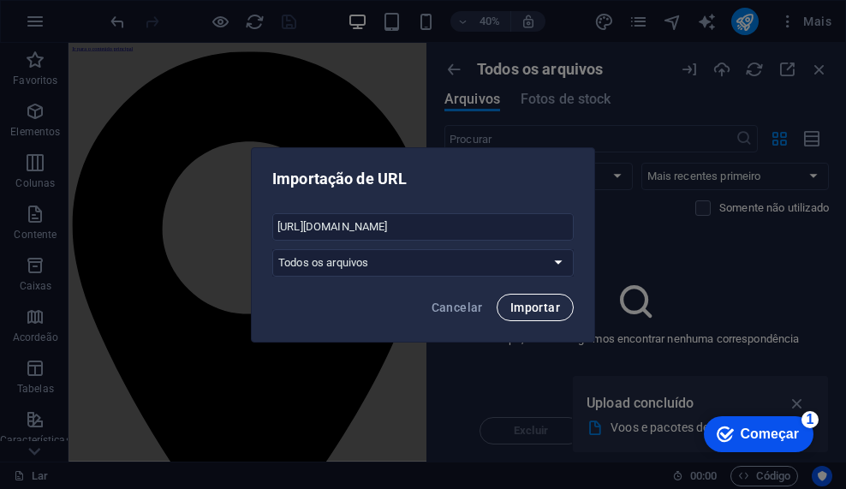
click at [531, 301] on font "Importar" at bounding box center [536, 308] width 50 height 14
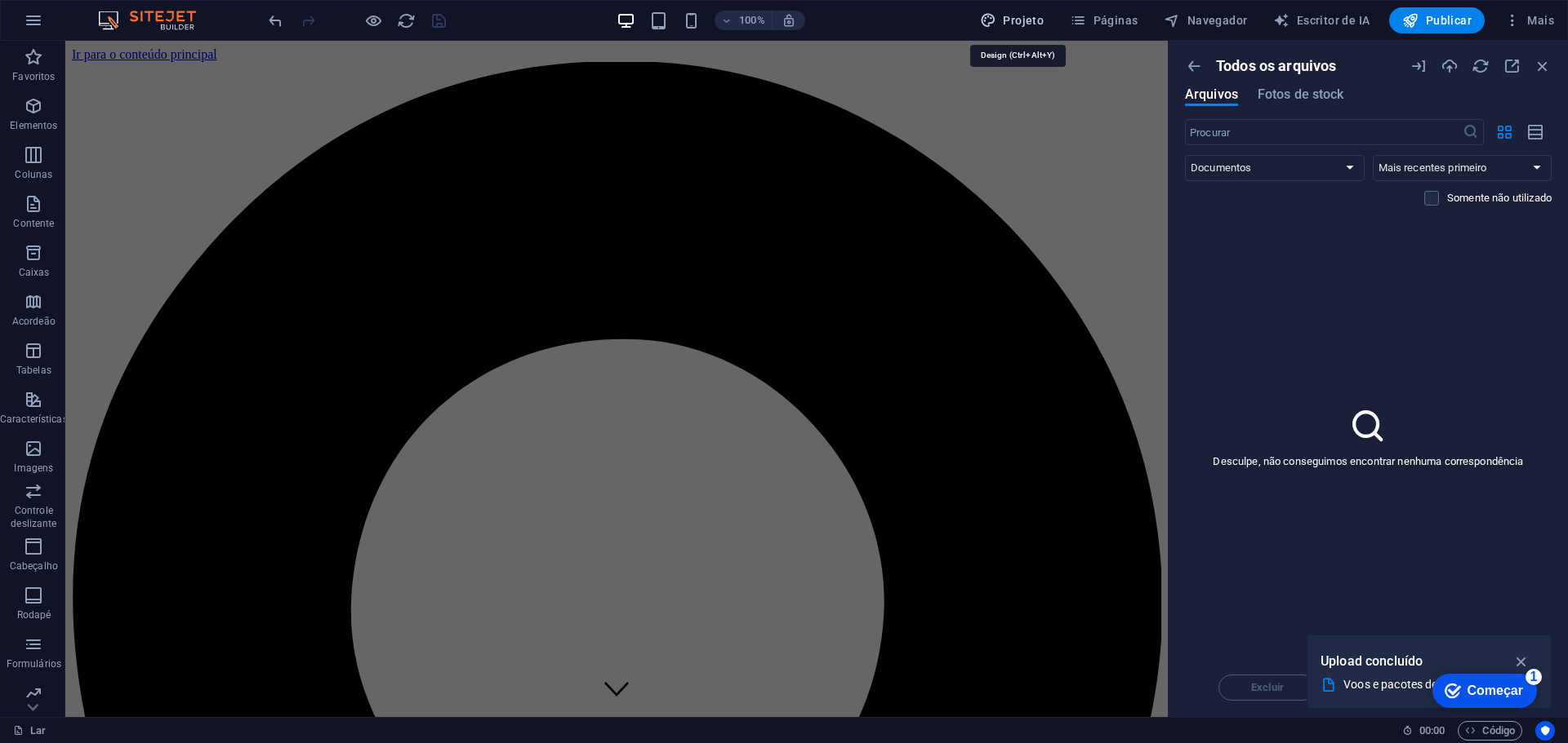
click at [1025, 15] on font "Projeto" at bounding box center [1023, 21] width 41 height 13
select select "rem"
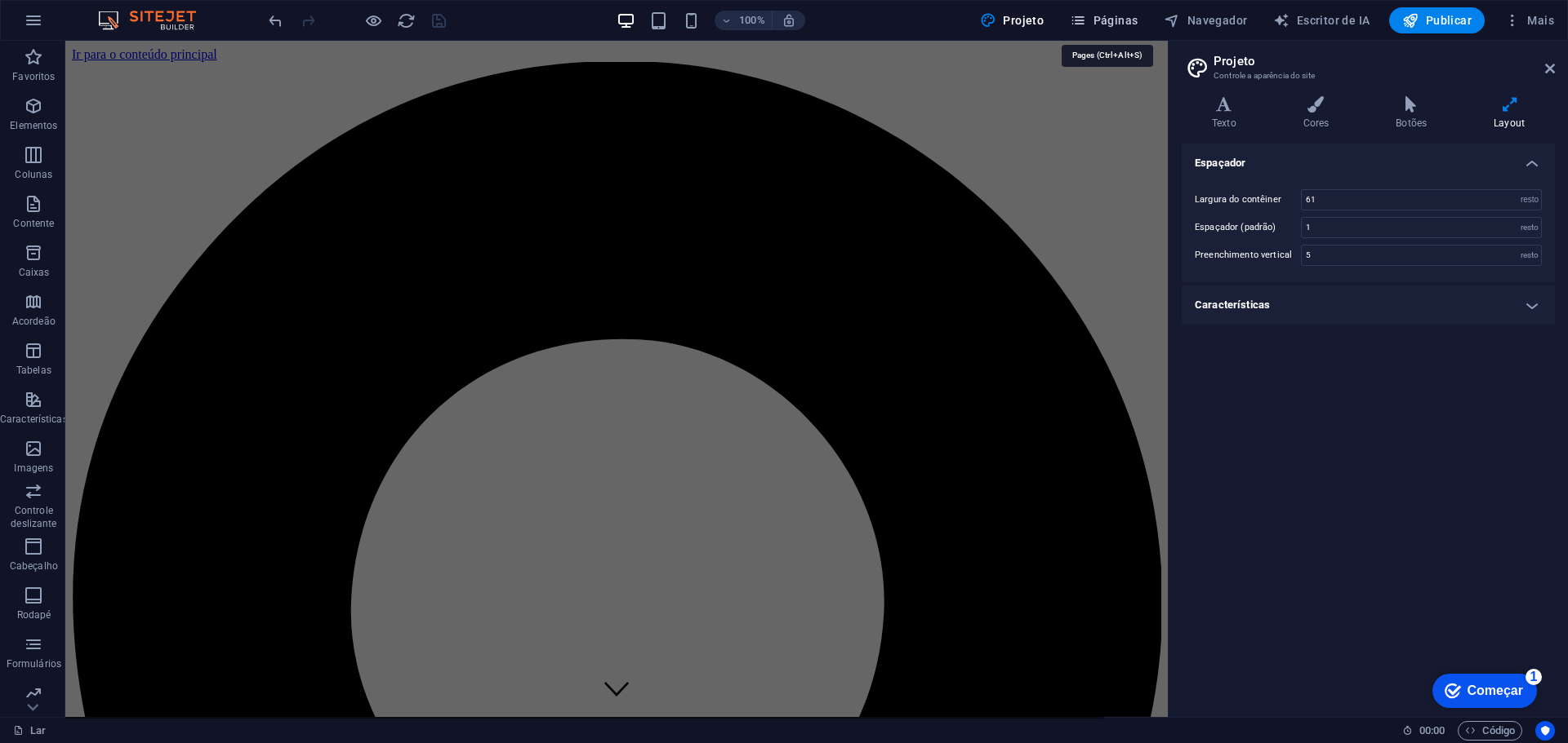
click at [1096, 9] on button "Páginas" at bounding box center [1103, 20] width 81 height 26
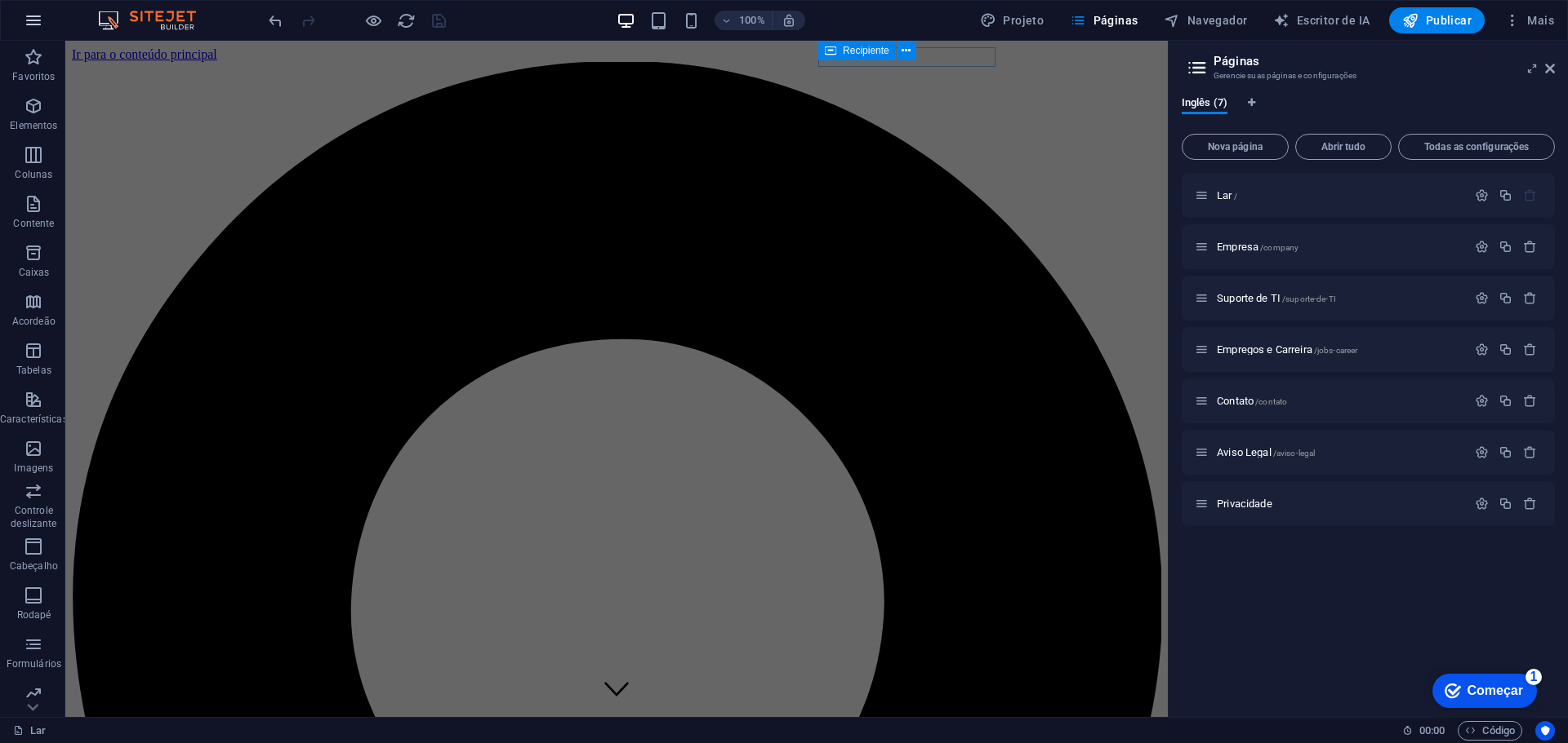
click at [37, 20] on icon "button" at bounding box center [33, 20] width 20 height 20
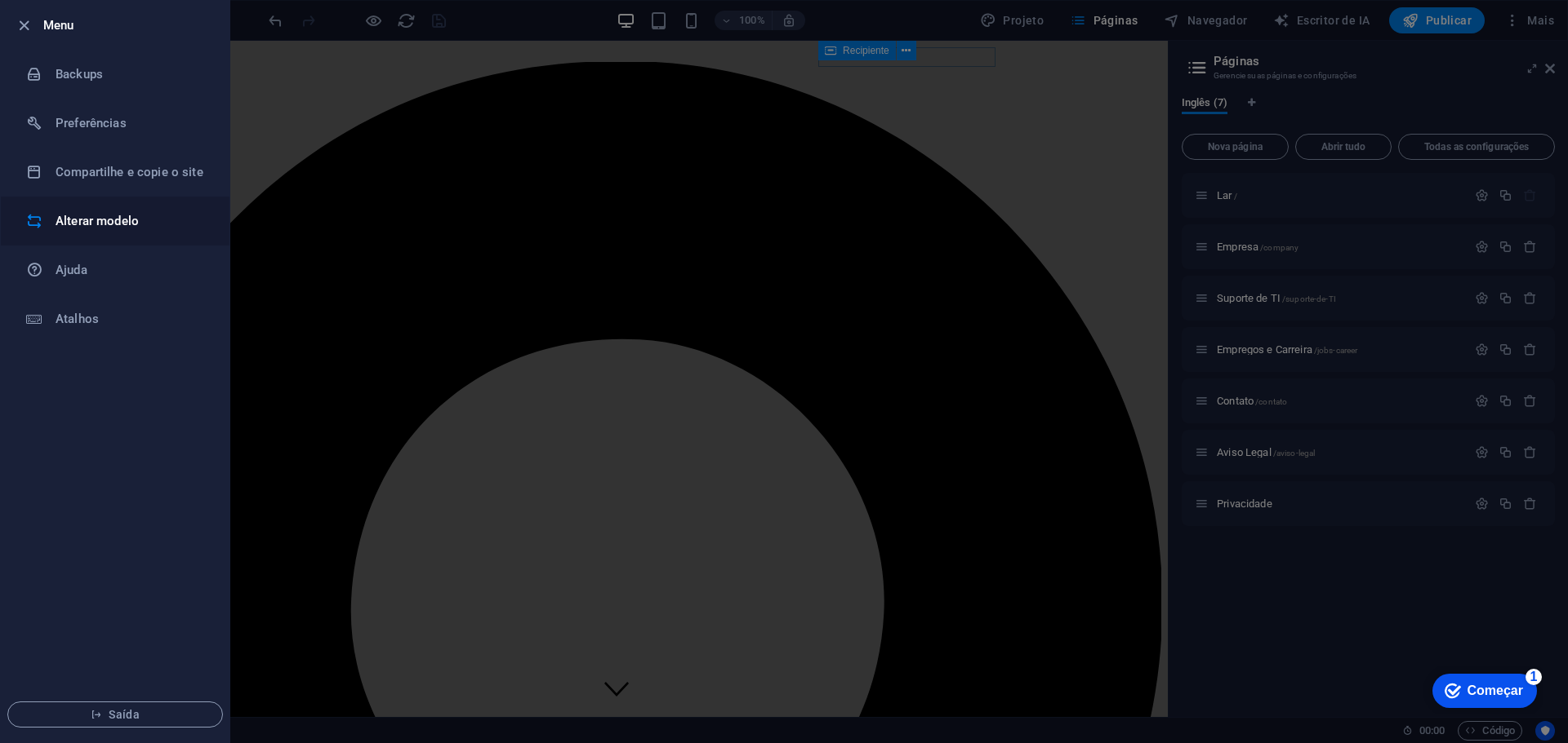
click at [114, 227] on font "Alterar modelo" at bounding box center [96, 220] width 83 height 14
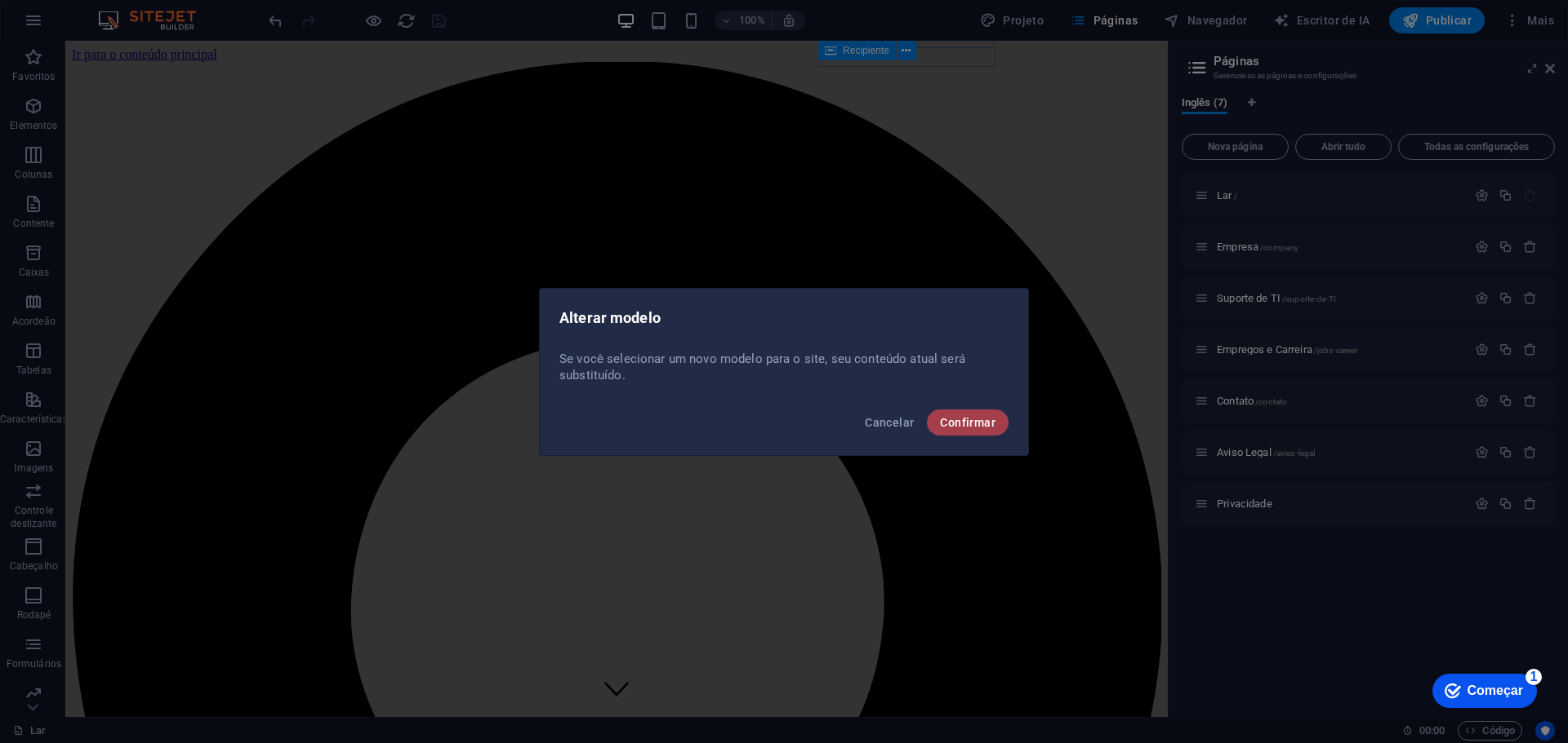
click at [977, 426] on font "Confirmar" at bounding box center [967, 423] width 55 height 13
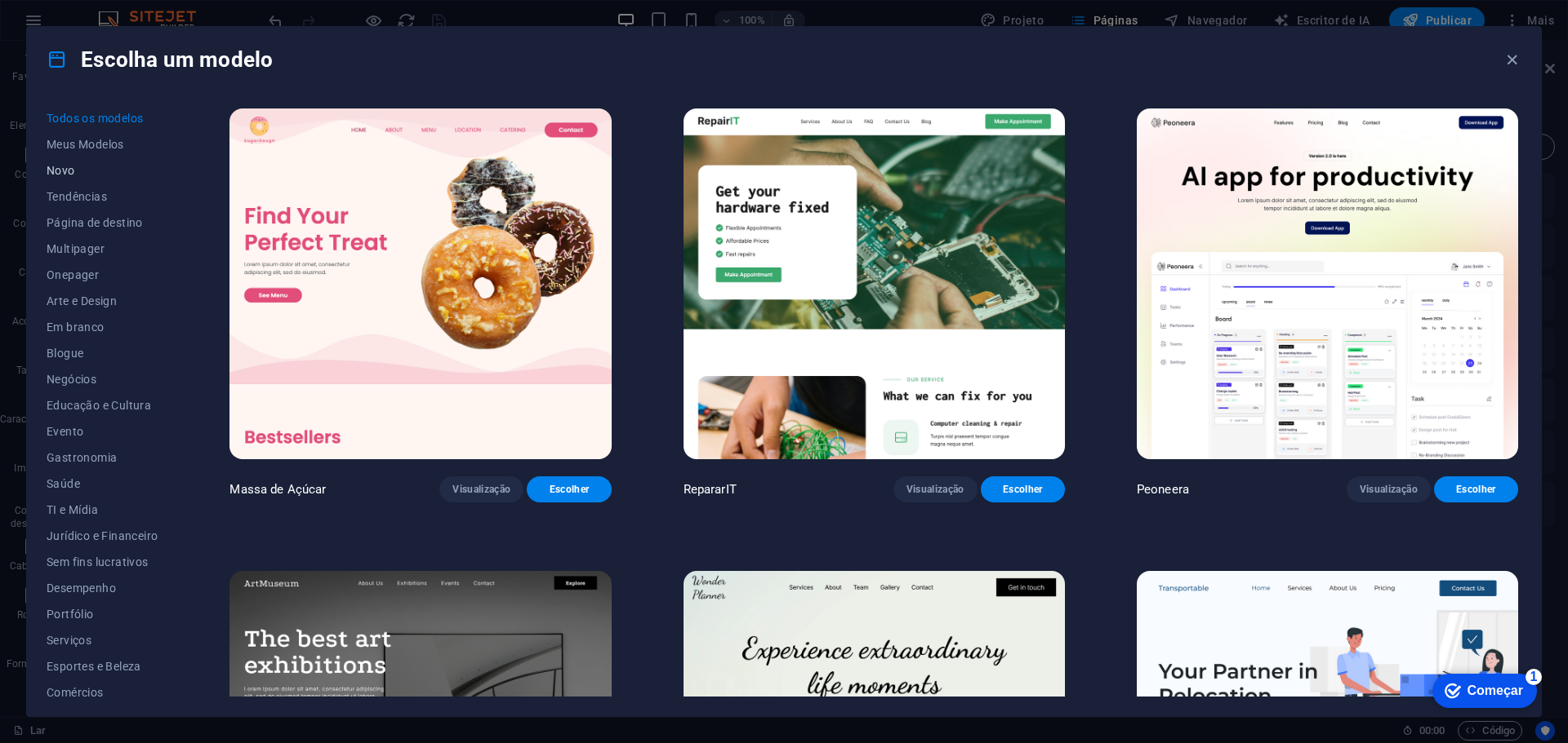
click at [83, 171] on span "Novo" at bounding box center [102, 171] width 112 height 13
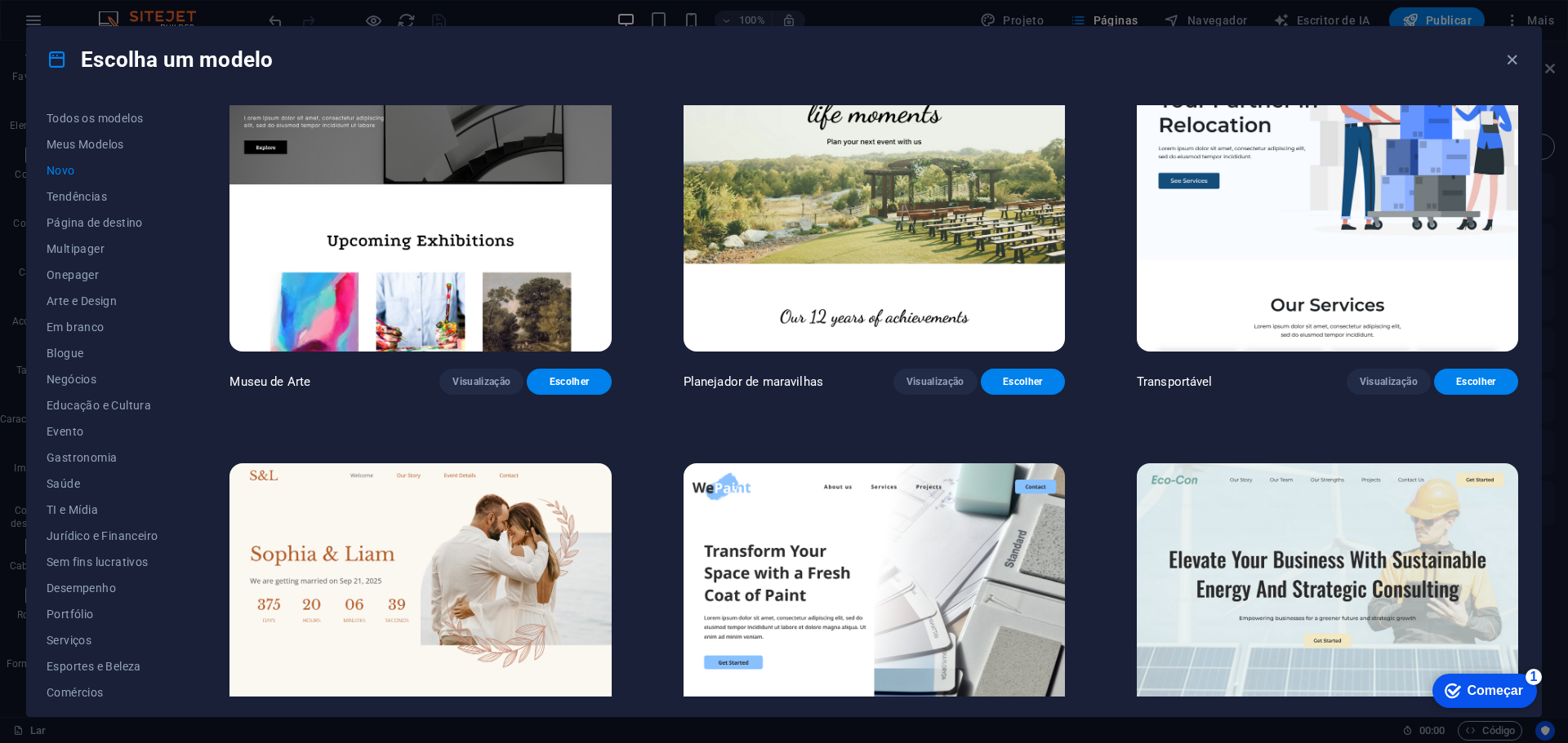
scroll to position [653, 0]
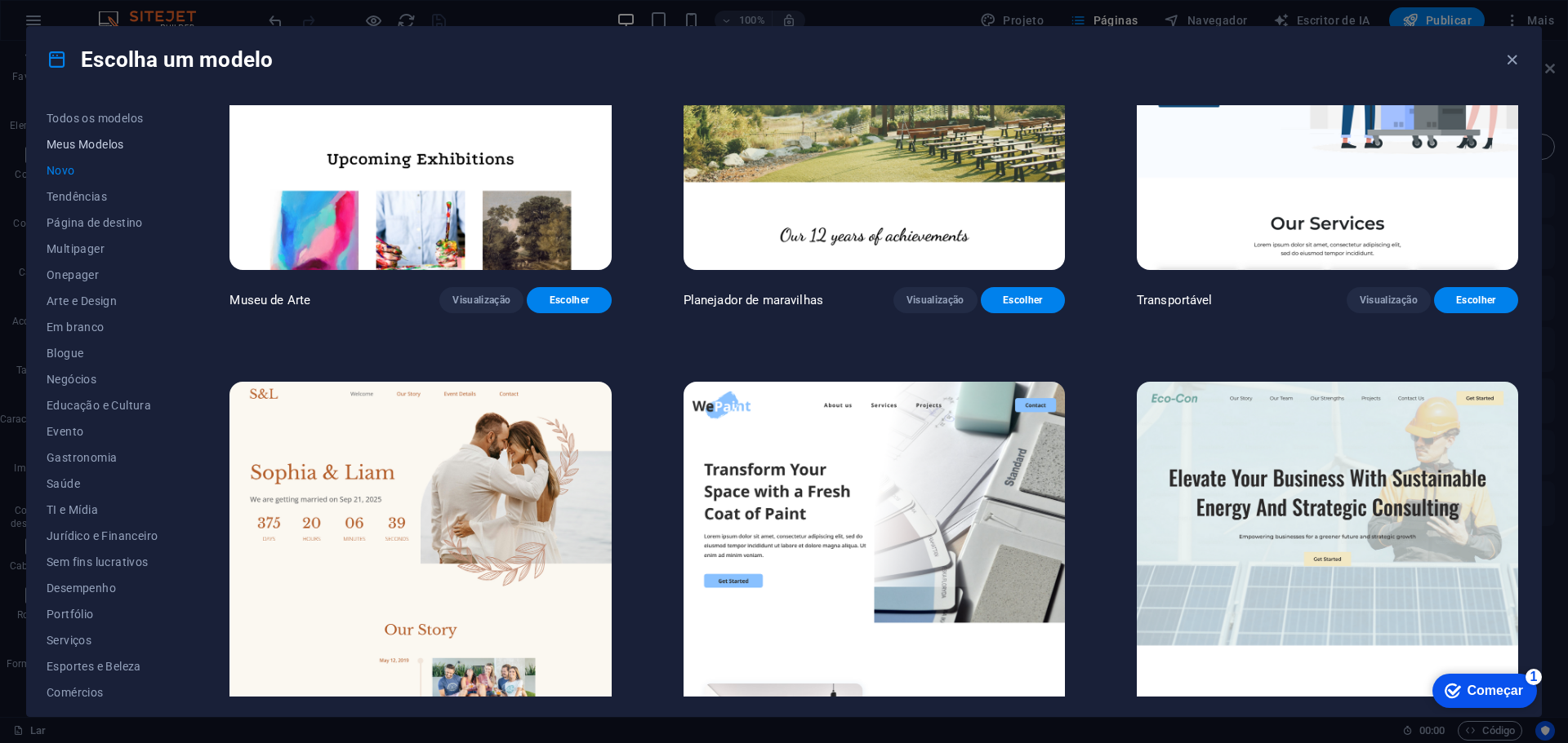
click at [89, 147] on font "Meus Modelos" at bounding box center [85, 145] width 77 height 13
